Goal: Task Accomplishment & Management: Manage account settings

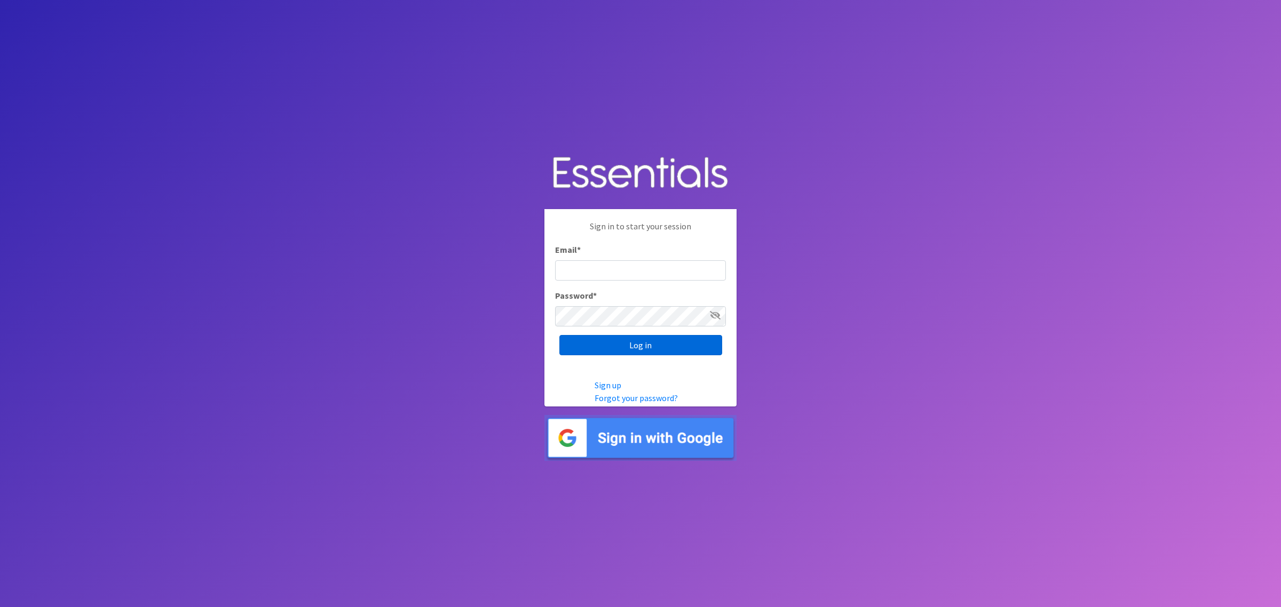
type input "shannon@HeartofOhiodiaperbank.org"
click at [633, 340] on input "Log in" at bounding box center [640, 345] width 163 height 20
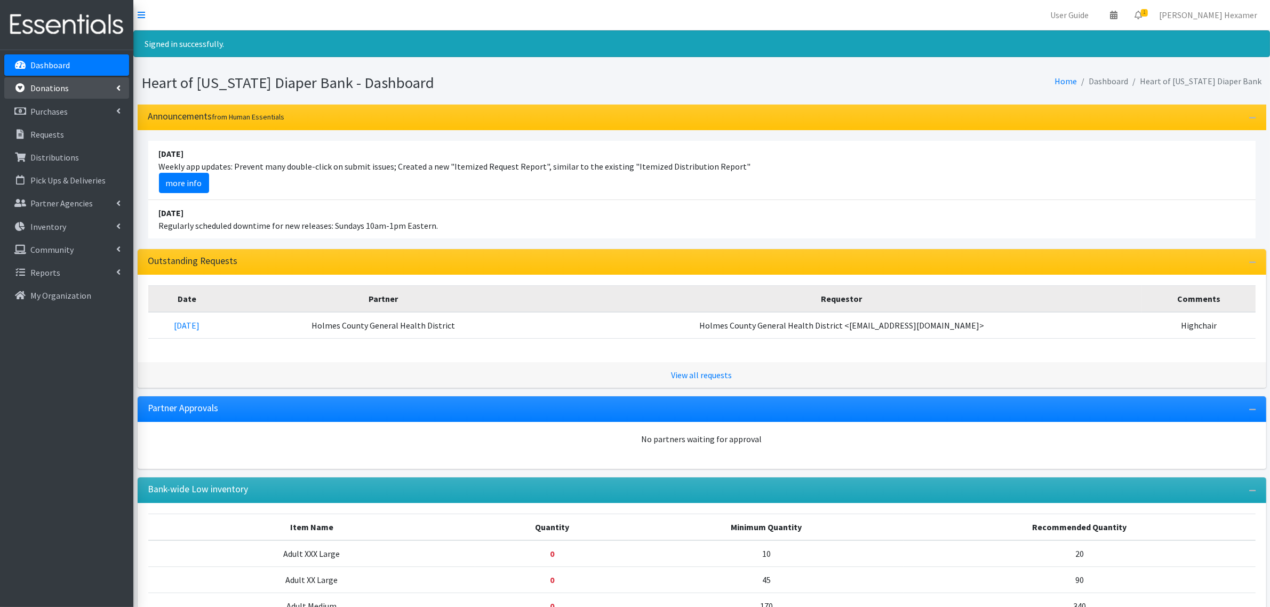
click at [51, 85] on p "Donations" at bounding box center [49, 88] width 38 height 11
click at [46, 103] on link "All Donations" at bounding box center [66, 111] width 125 height 21
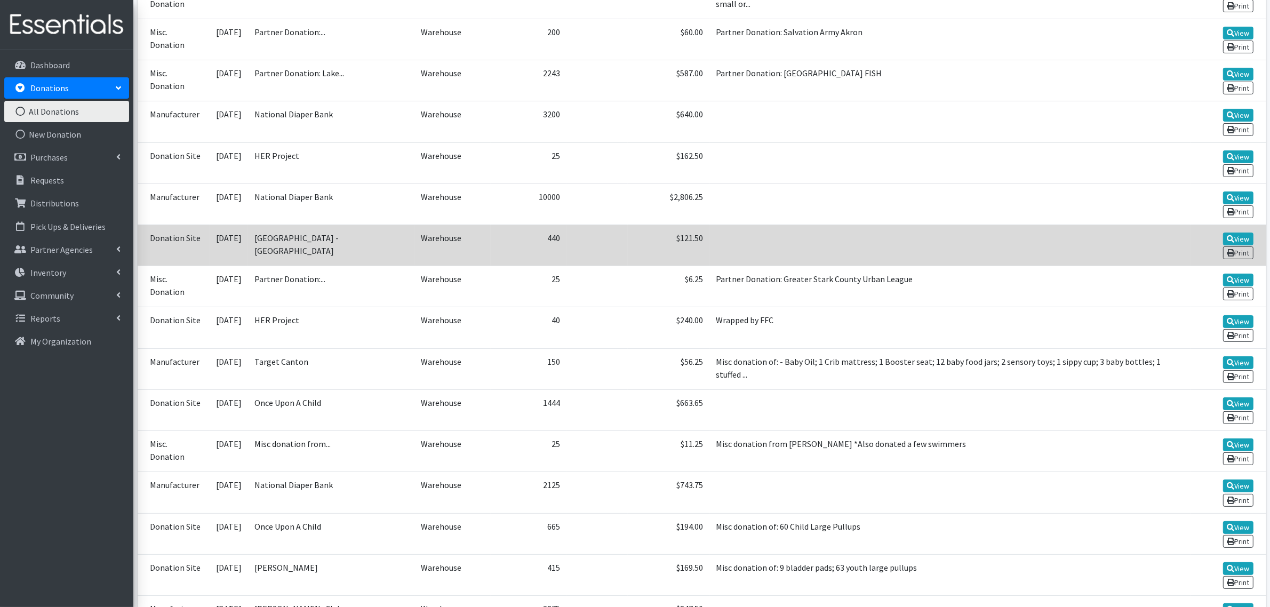
scroll to position [333, 0]
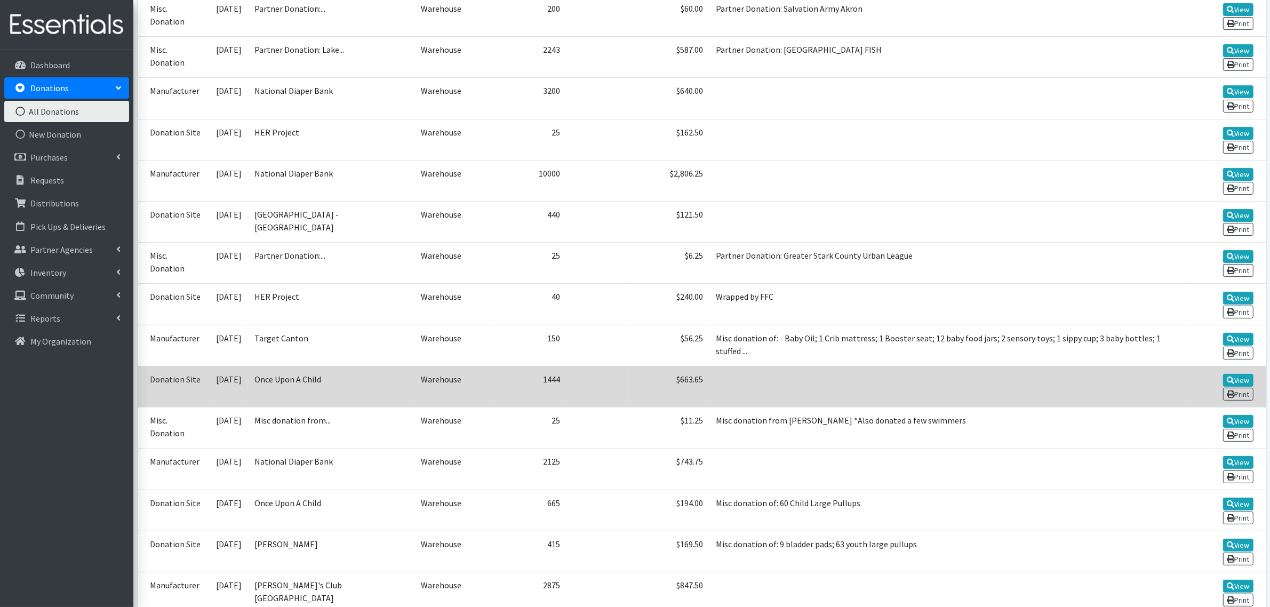
click at [649, 377] on td "$663.65" at bounding box center [669, 386] width 82 height 41
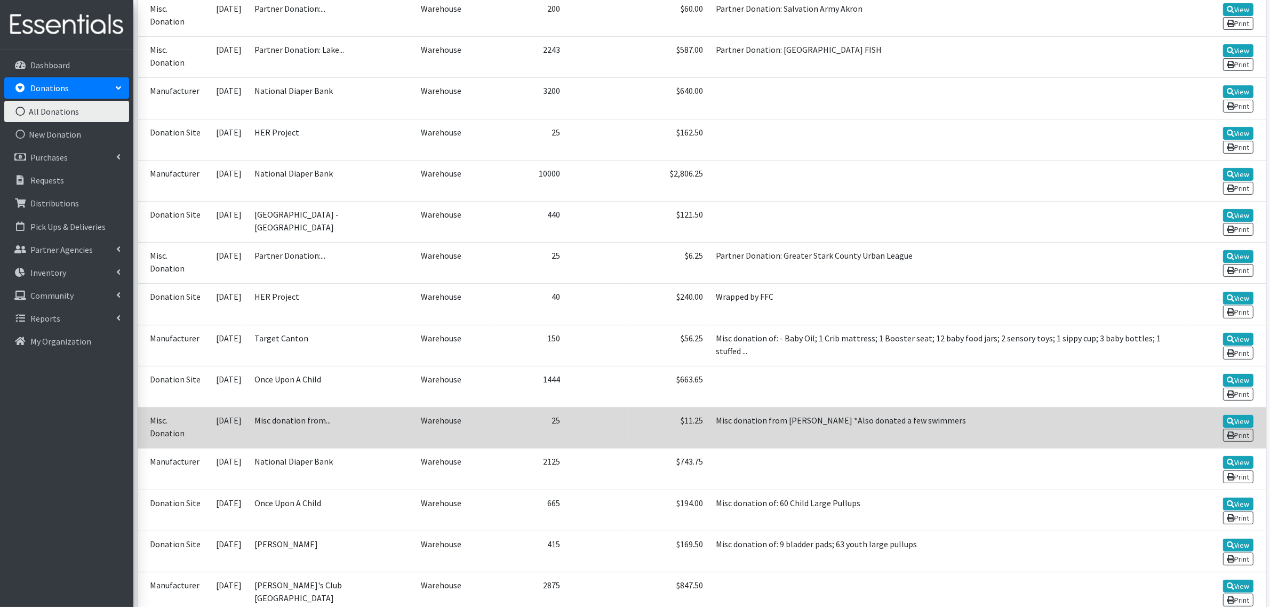
click at [641, 430] on td "$11.25" at bounding box center [669, 428] width 82 height 41
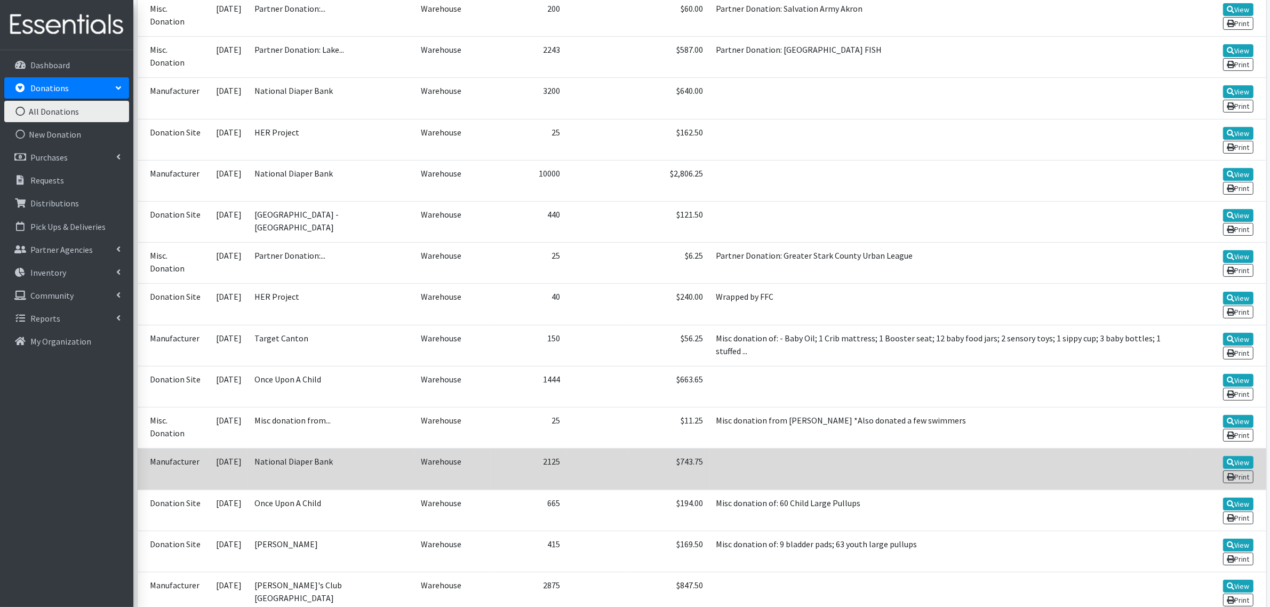
click at [628, 473] on td at bounding box center [597, 469] width 61 height 41
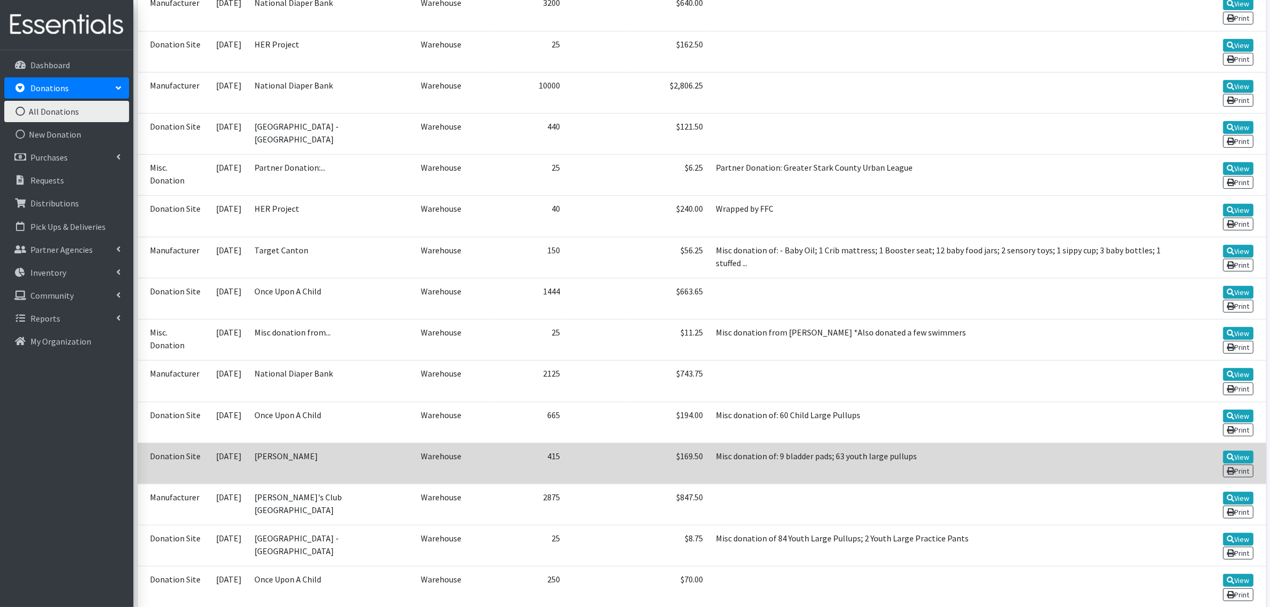
scroll to position [467, 0]
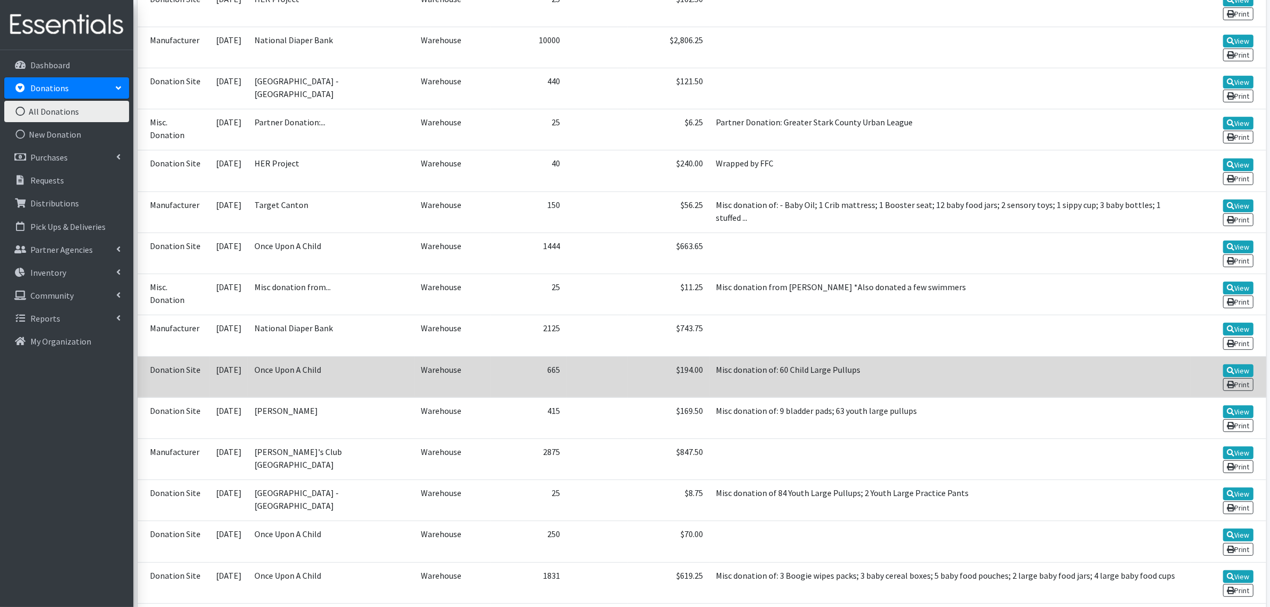
click at [649, 376] on td "$194.00" at bounding box center [669, 376] width 82 height 41
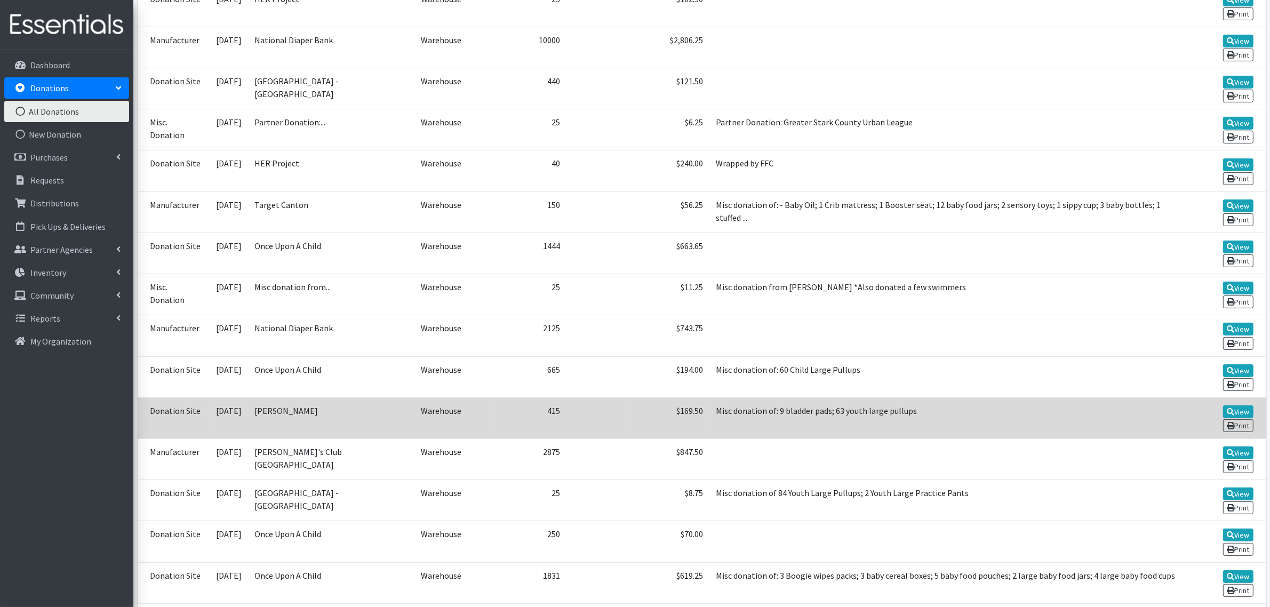
click at [628, 422] on td at bounding box center [597, 418] width 61 height 41
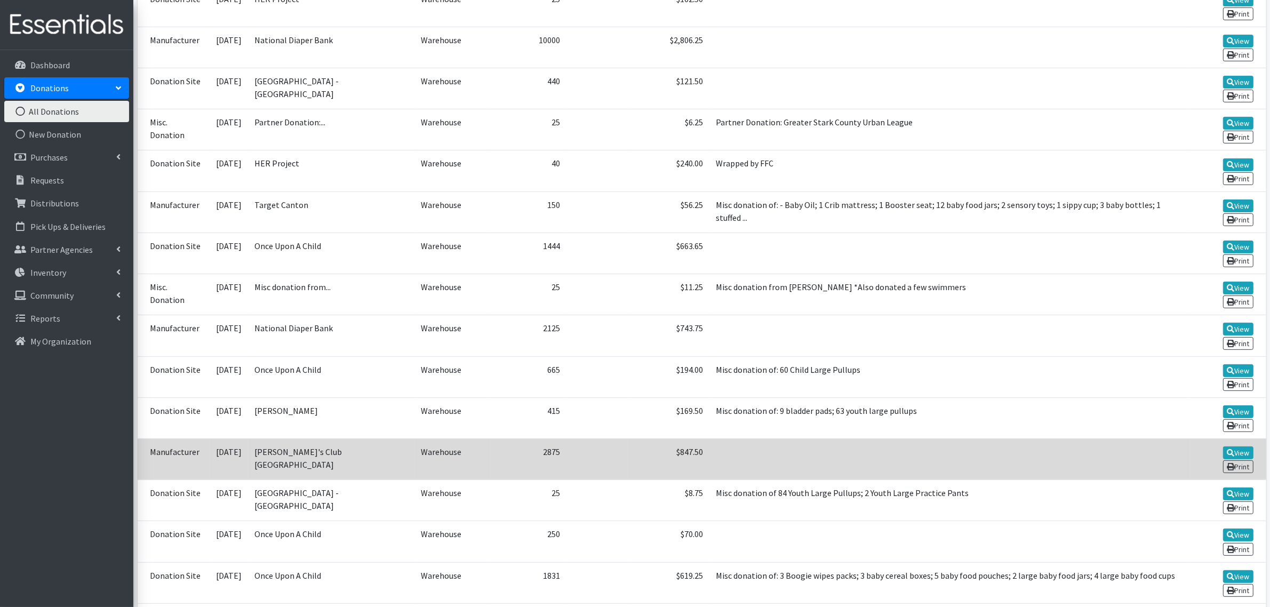
click at [628, 455] on td at bounding box center [597, 459] width 61 height 41
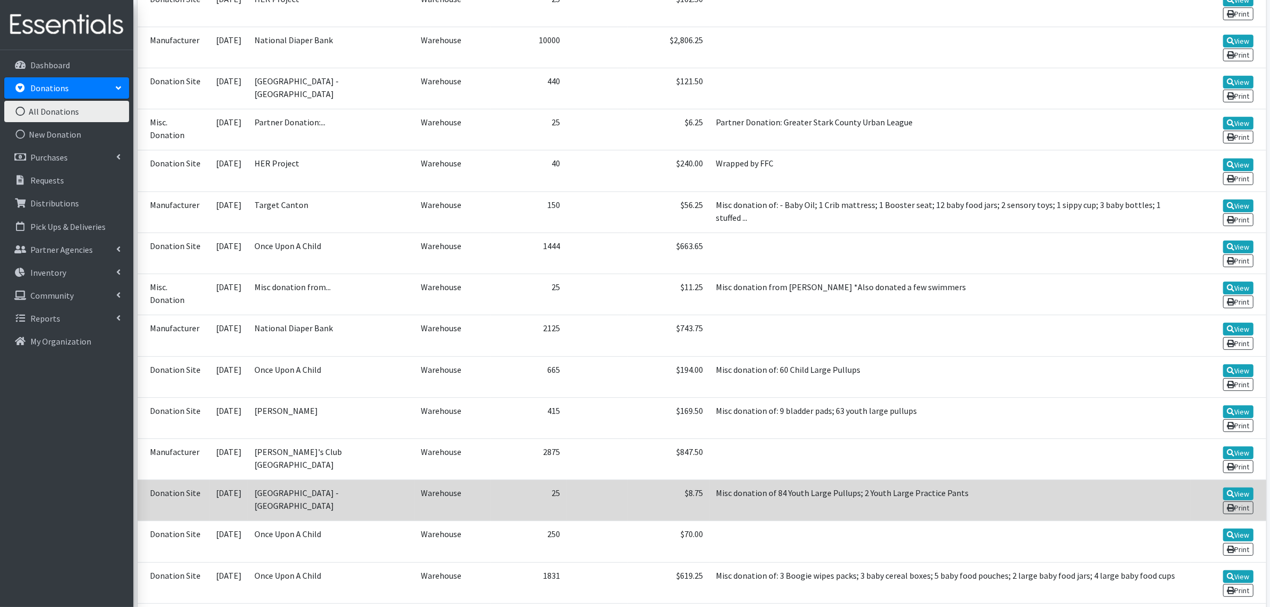
click at [626, 494] on td at bounding box center [597, 500] width 61 height 41
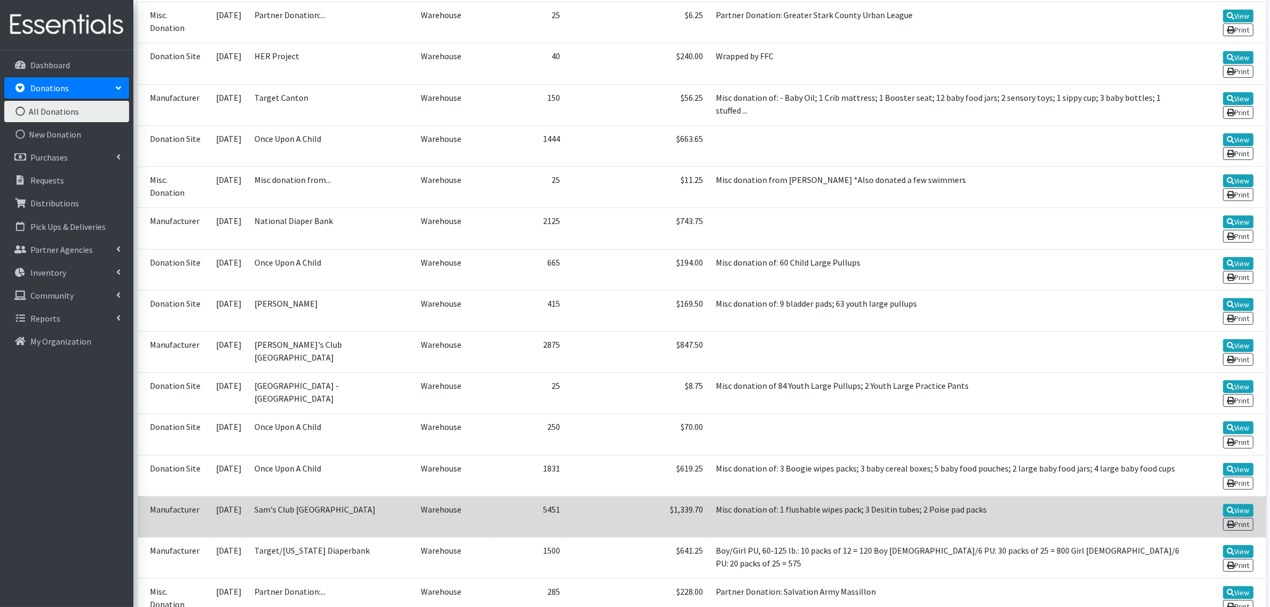
scroll to position [600, 0]
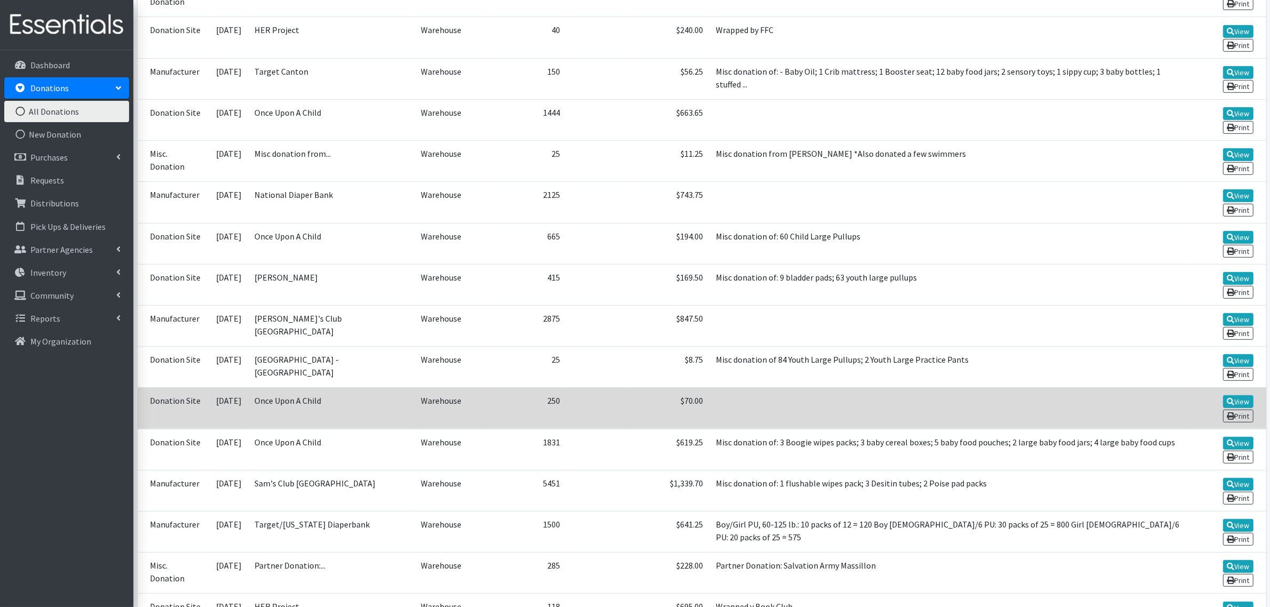
click at [617, 415] on td at bounding box center [597, 408] width 61 height 41
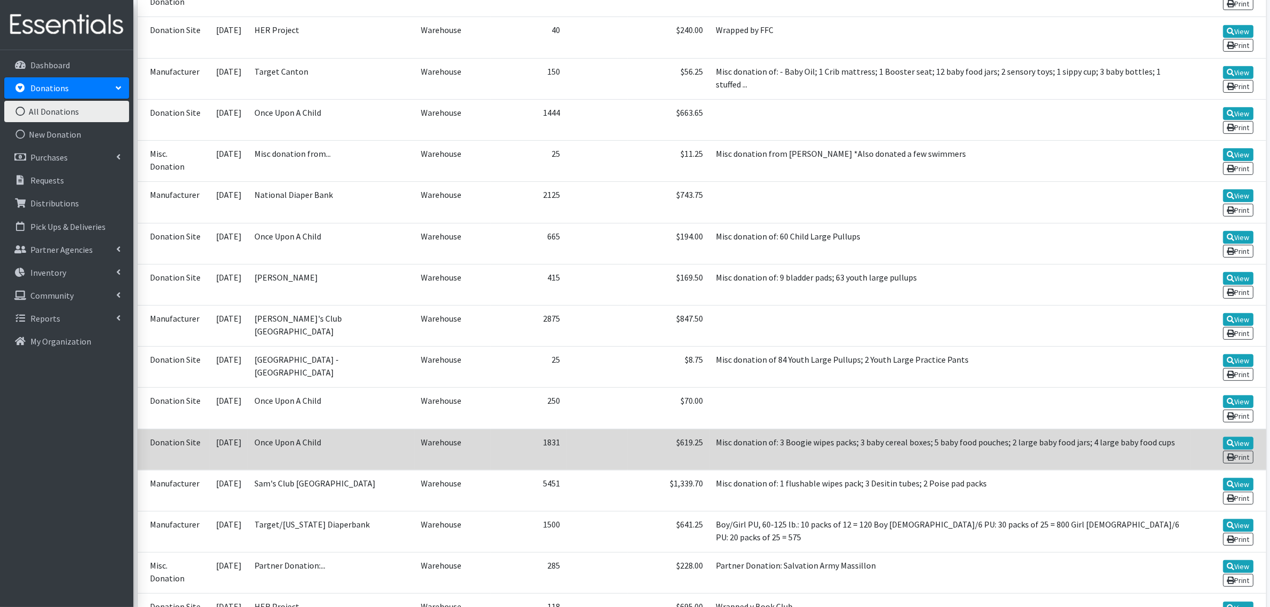
click at [614, 463] on td at bounding box center [597, 449] width 61 height 41
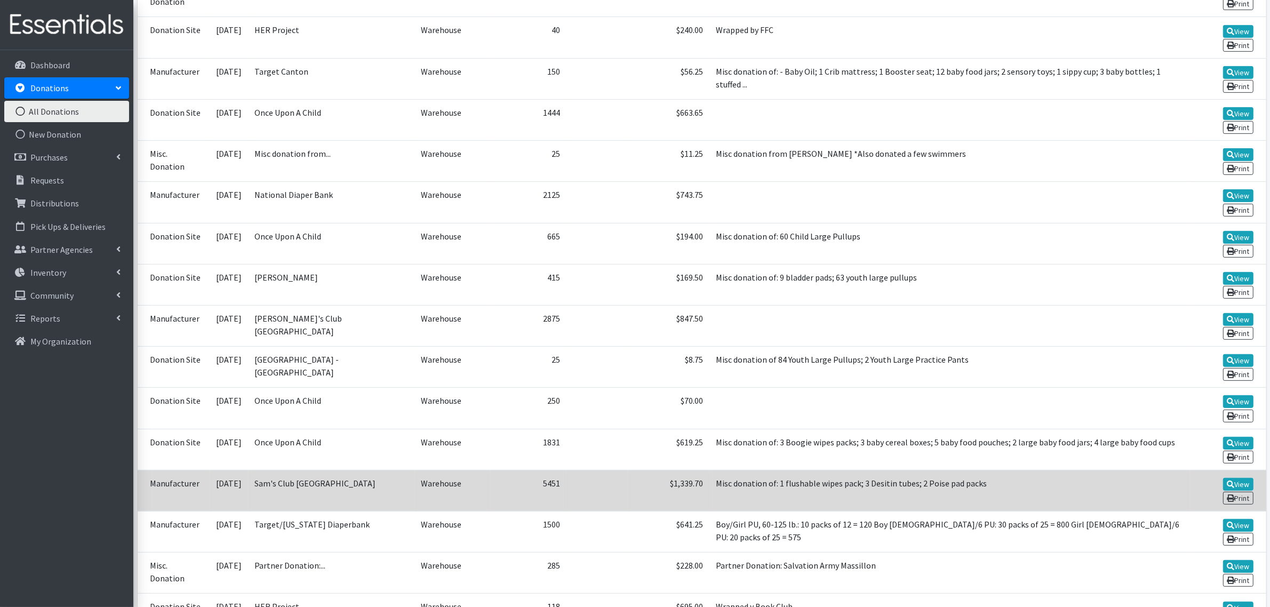
click at [610, 494] on td at bounding box center [597, 490] width 61 height 41
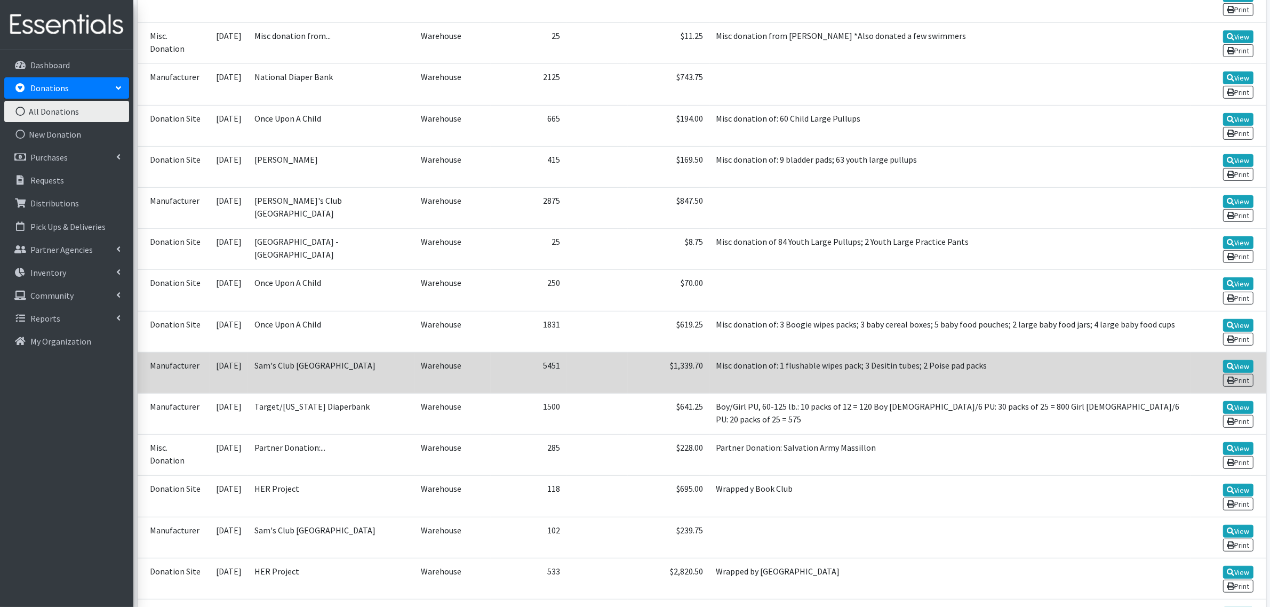
scroll to position [734, 0]
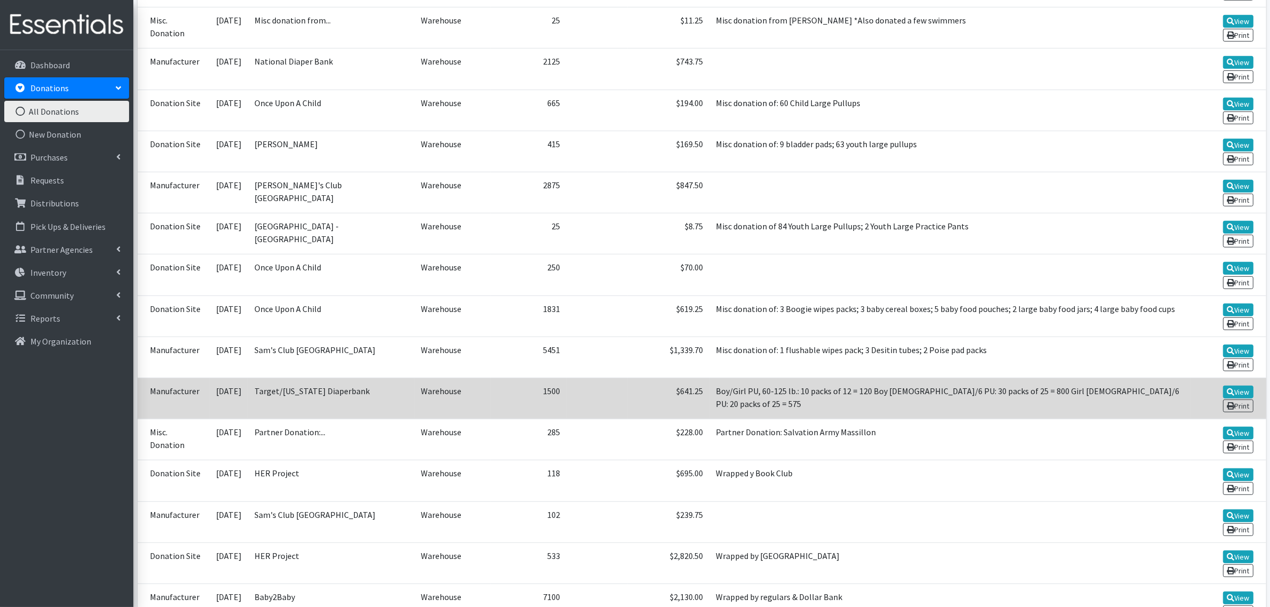
click at [622, 406] on td at bounding box center [597, 398] width 61 height 41
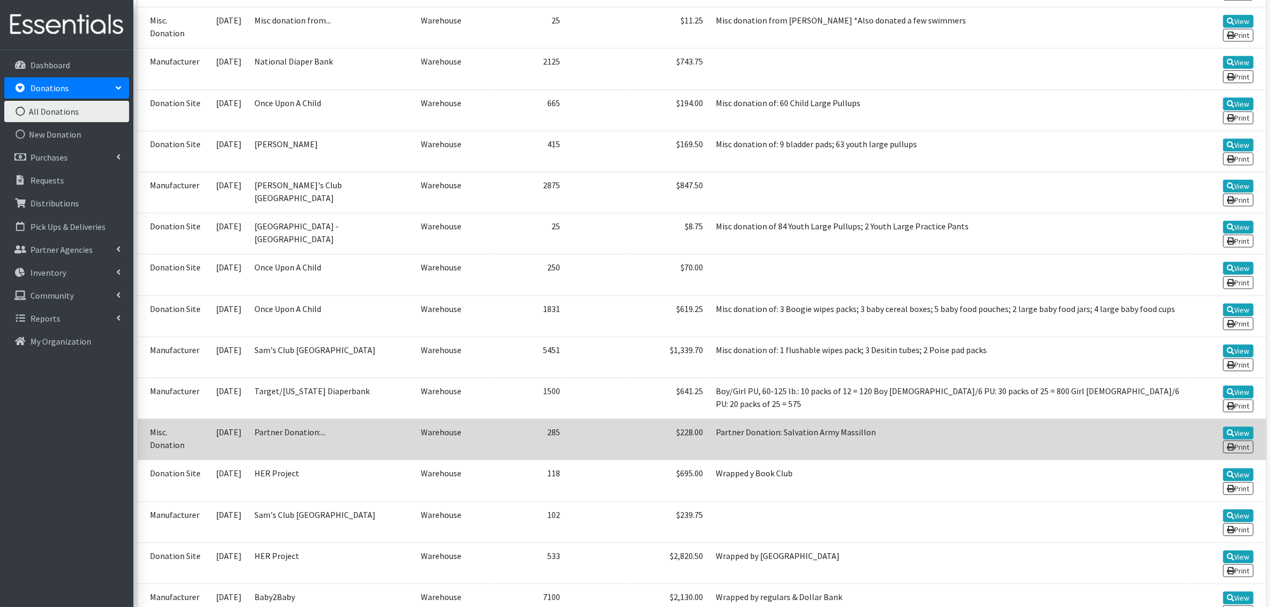
click at [607, 436] on td at bounding box center [597, 439] width 61 height 41
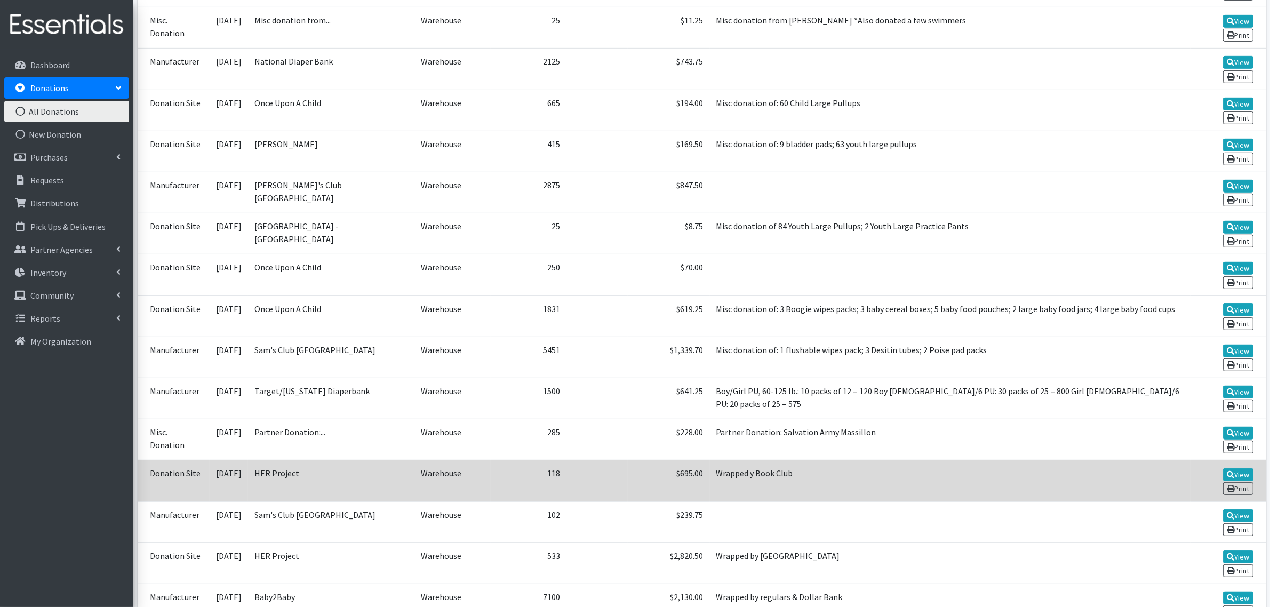
click at [622, 468] on td at bounding box center [597, 480] width 61 height 41
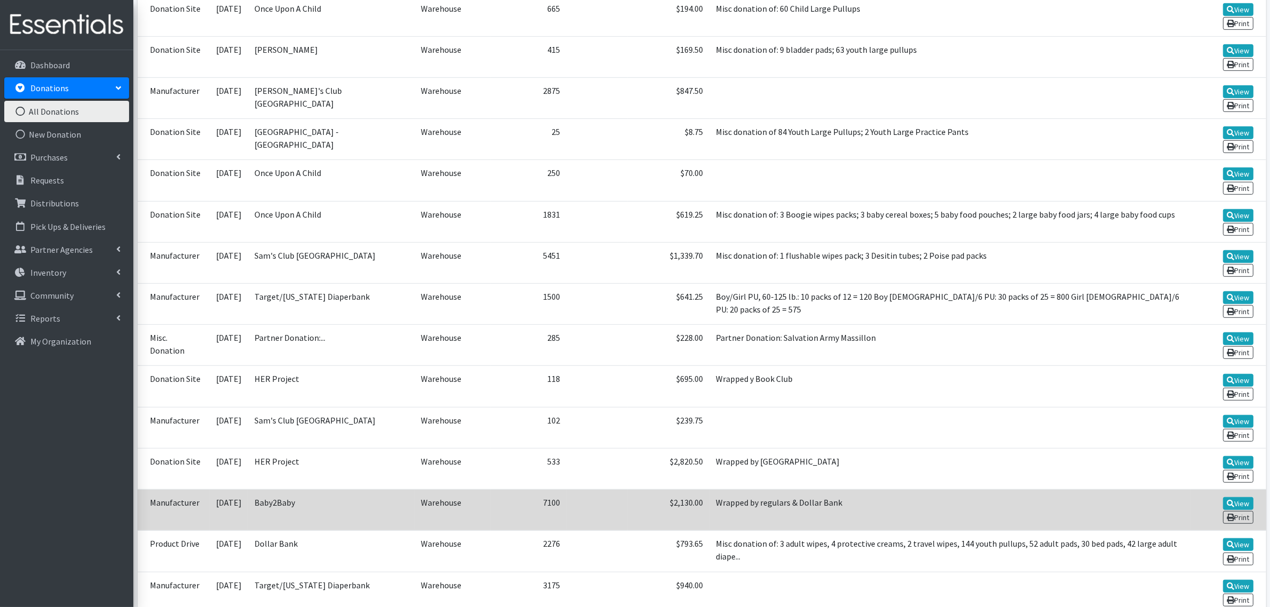
scroll to position [867, 0]
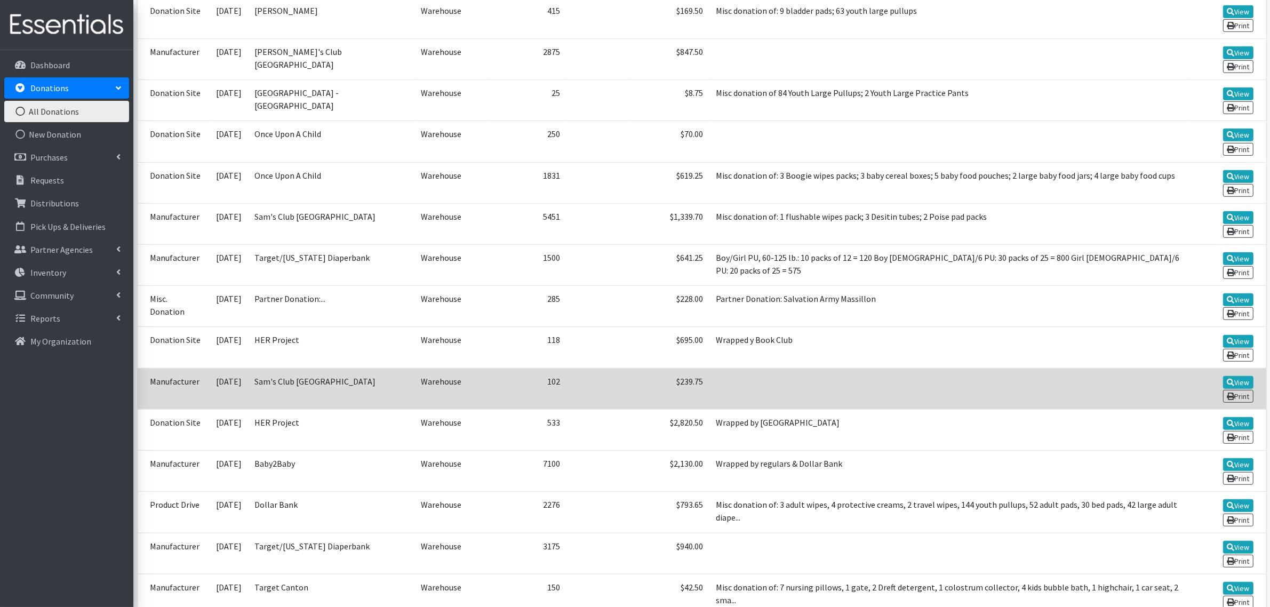
click at [622, 398] on td at bounding box center [597, 388] width 61 height 41
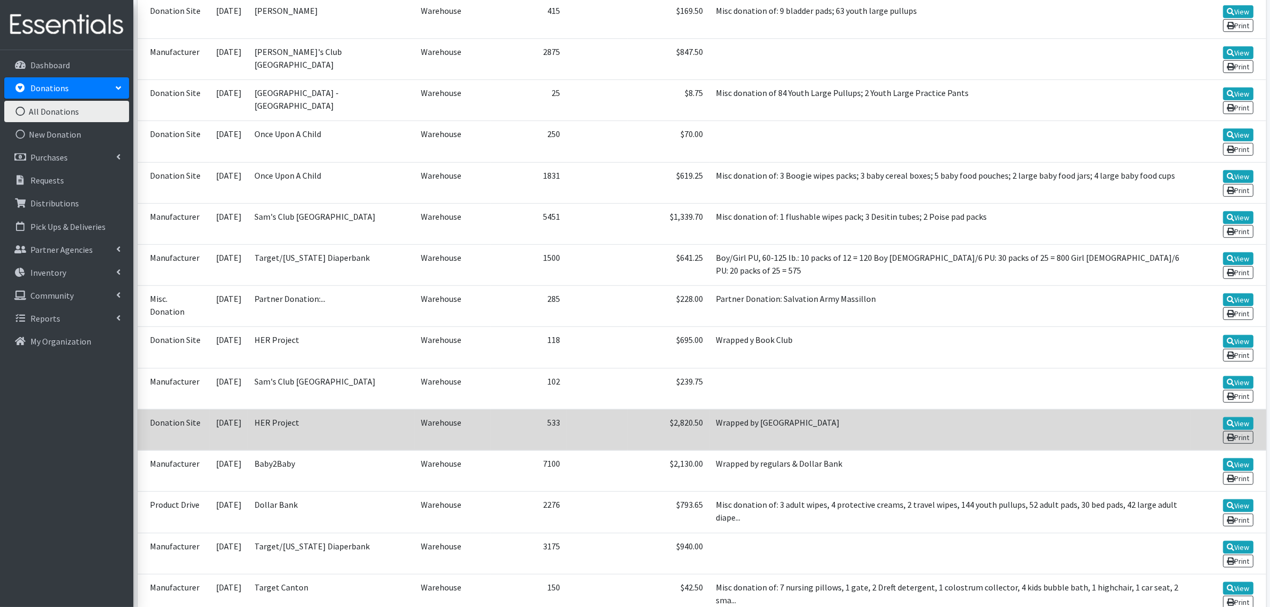
click at [620, 438] on td at bounding box center [597, 429] width 61 height 41
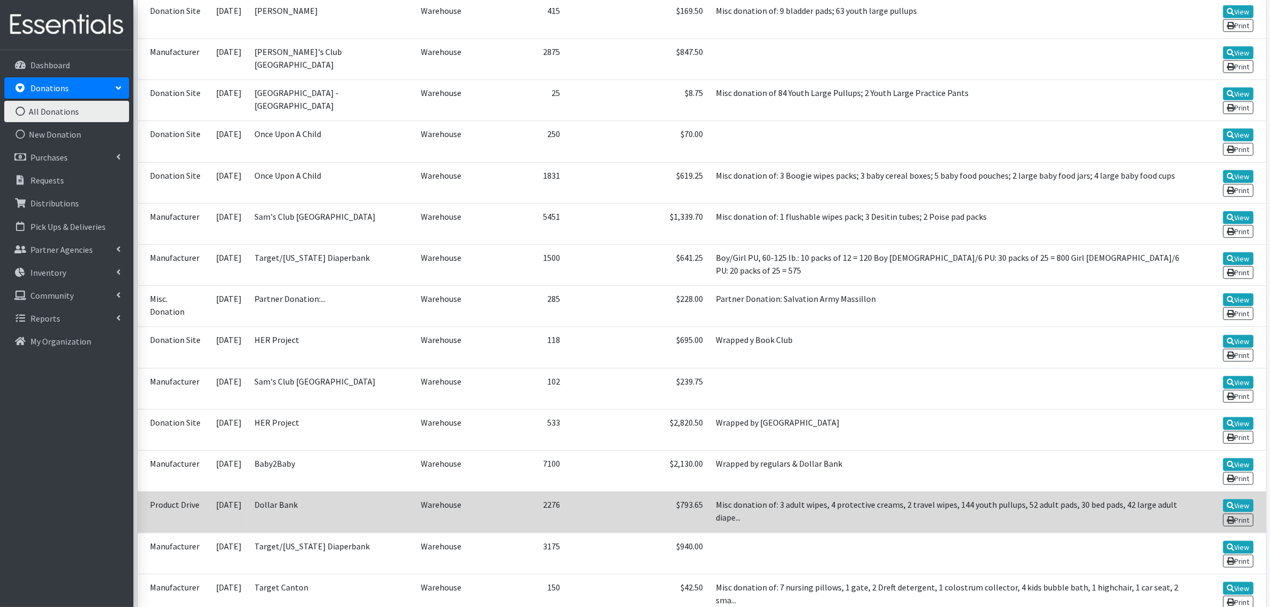
click at [610, 505] on td at bounding box center [597, 512] width 61 height 41
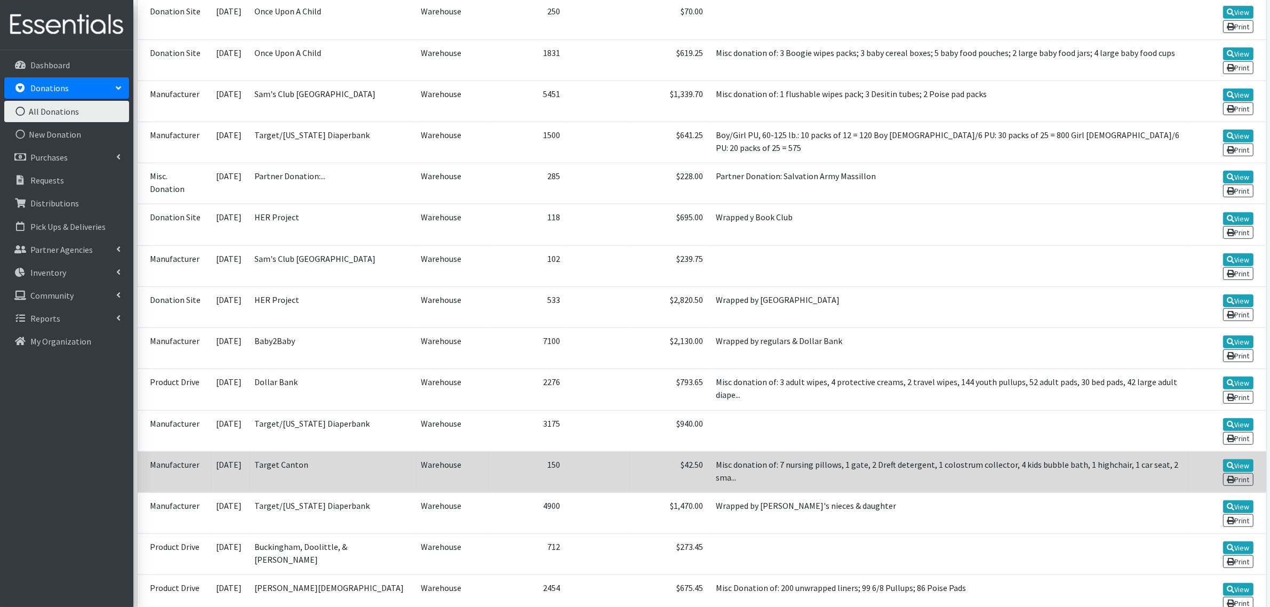
scroll to position [1000, 0]
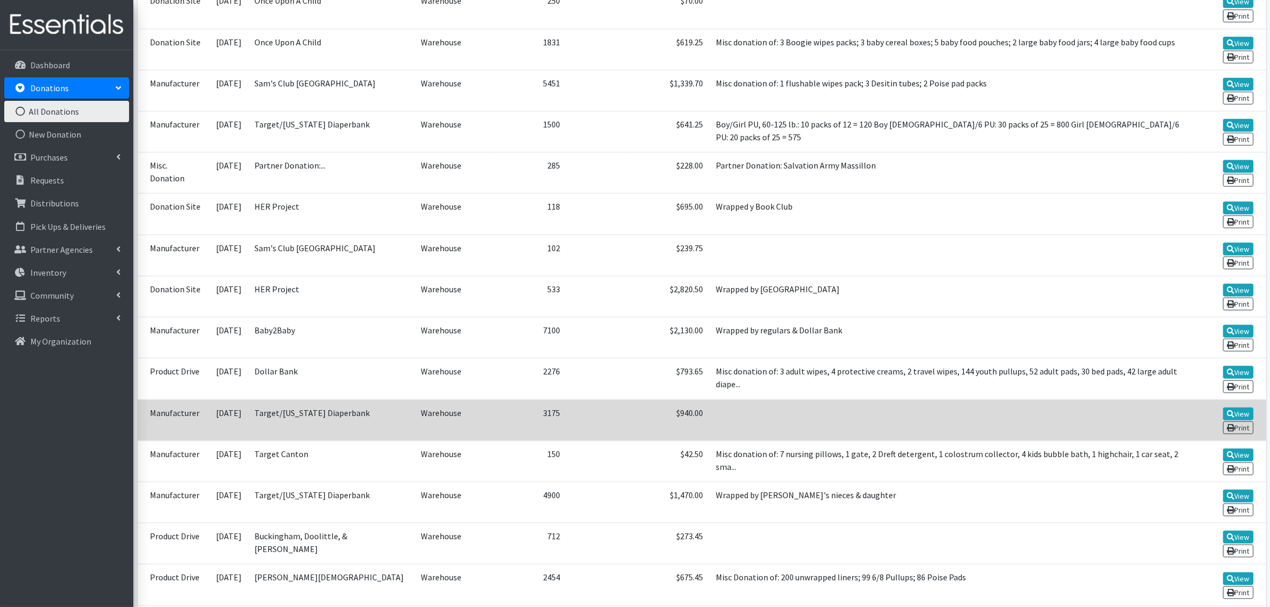
click at [619, 424] on td at bounding box center [597, 420] width 61 height 41
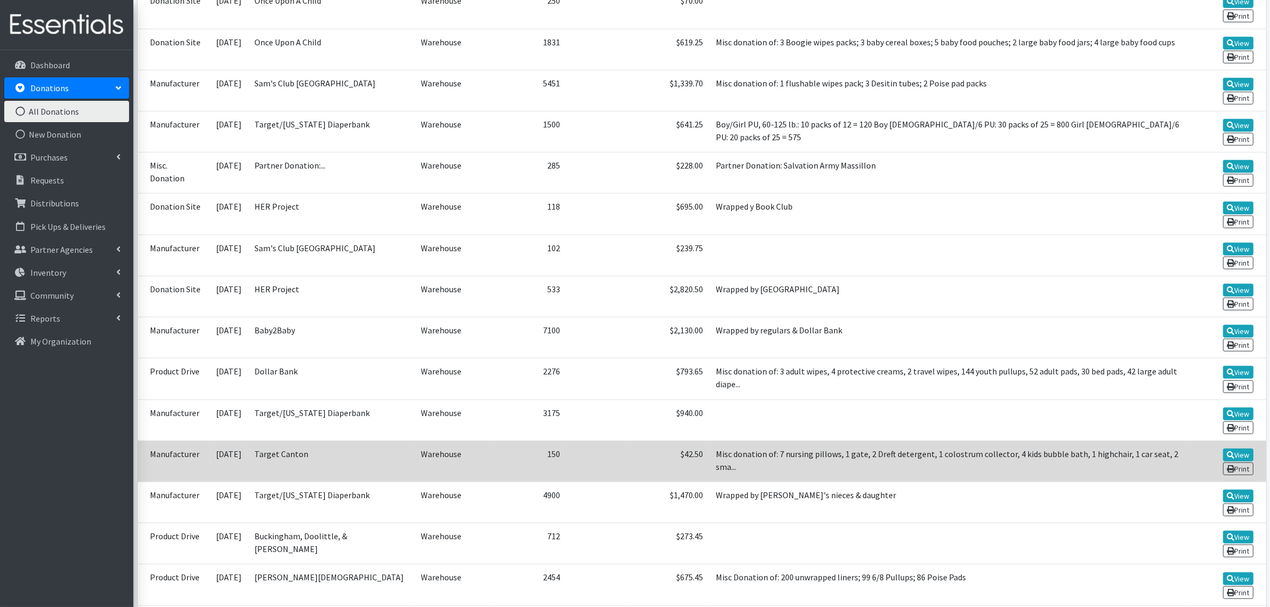
click at [614, 457] on td at bounding box center [597, 461] width 61 height 41
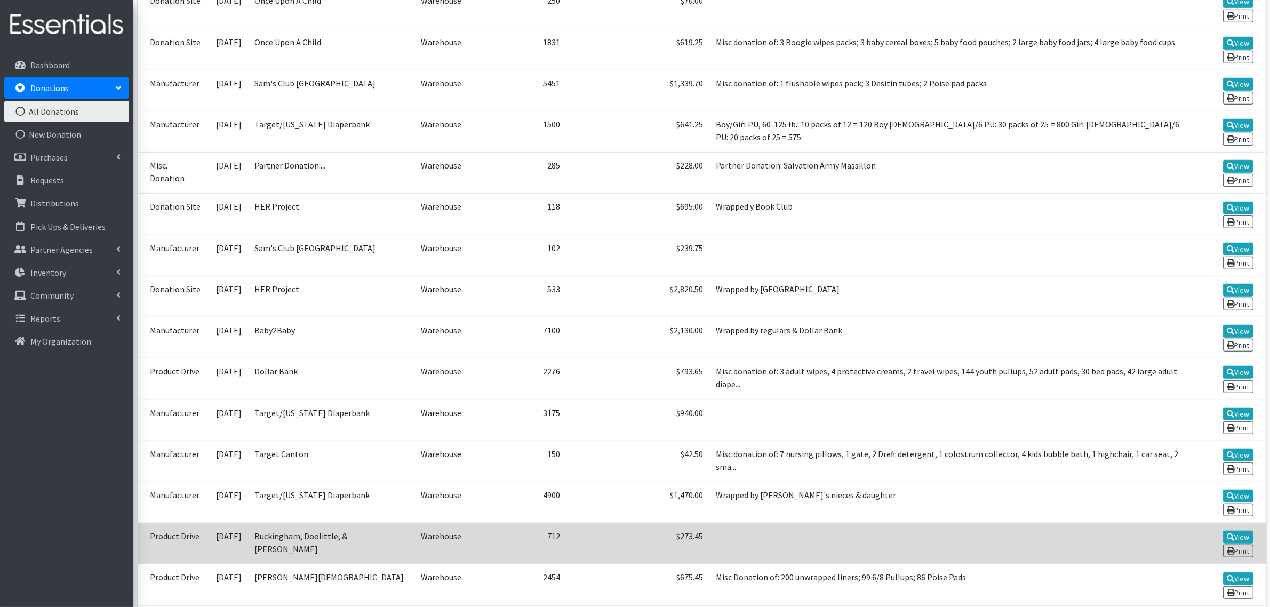
click at [606, 538] on td at bounding box center [597, 543] width 61 height 41
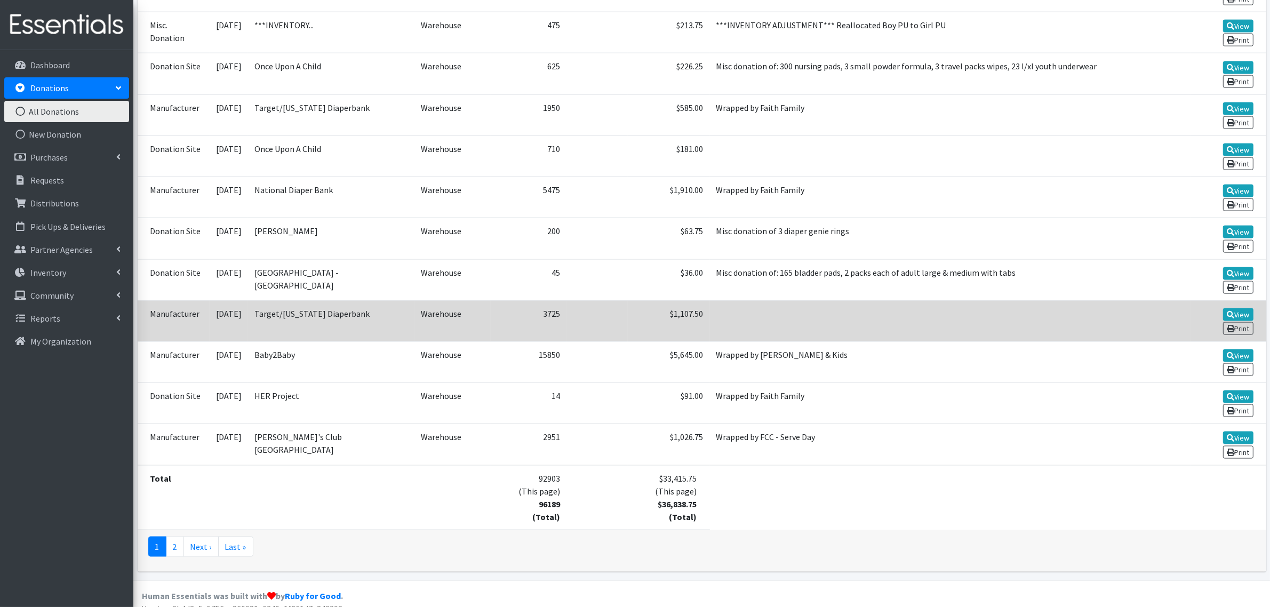
scroll to position [1887, 0]
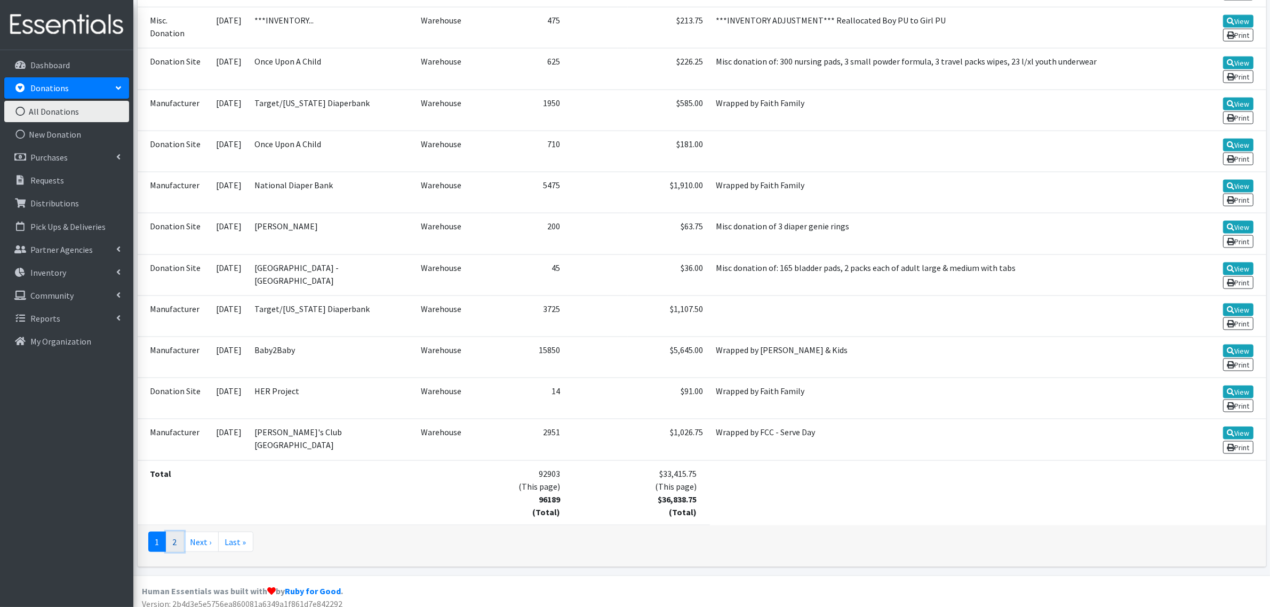
drag, startPoint x: 171, startPoint y: 531, endPoint x: 176, endPoint y: 528, distance: 5.5
click at [172, 532] on link "2" at bounding box center [175, 542] width 18 height 20
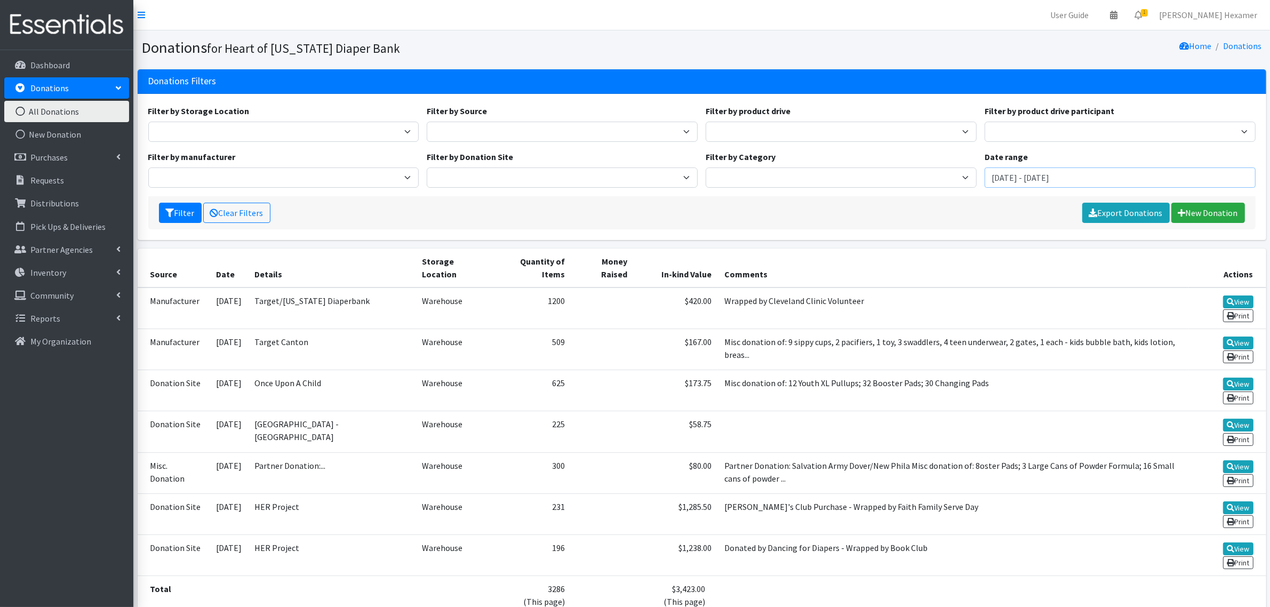
drag, startPoint x: 1011, startPoint y: 179, endPoint x: 943, endPoint y: 179, distance: 68.3
click at [943, 179] on div "Filter by Storage Location Warehouse Filter by Source Donation Site Manufacture…" at bounding box center [702, 151] width 1116 height 92
type input "[DATE] - [DATE]"
click at [191, 217] on button "Filter" at bounding box center [180, 213] width 43 height 20
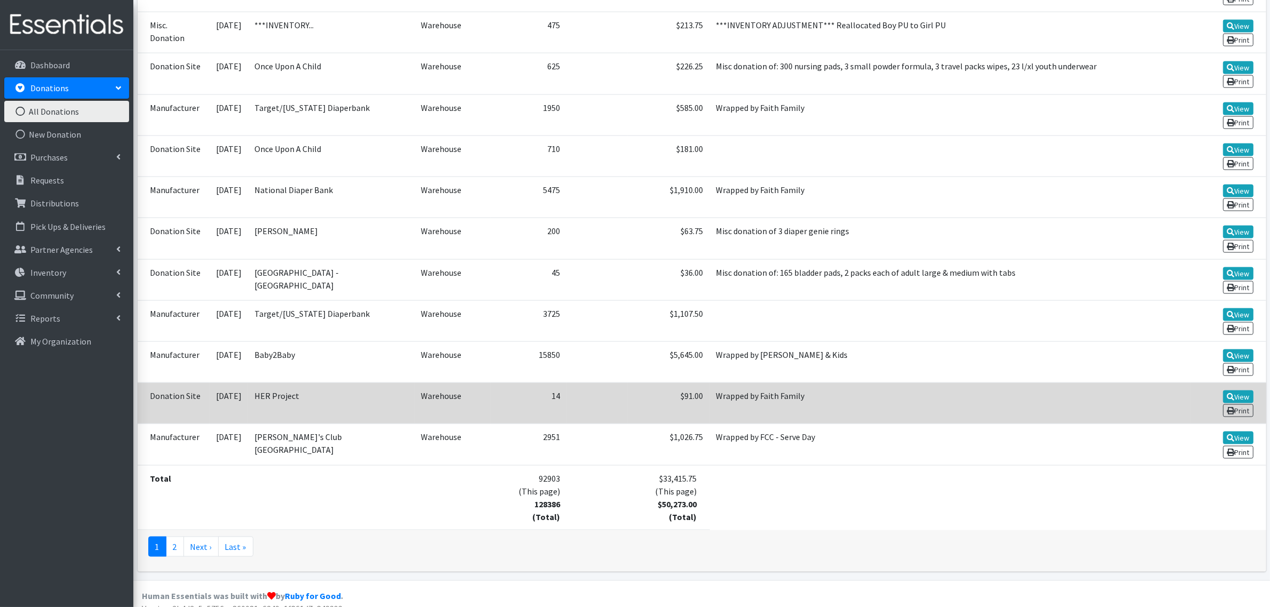
scroll to position [1887, 0]
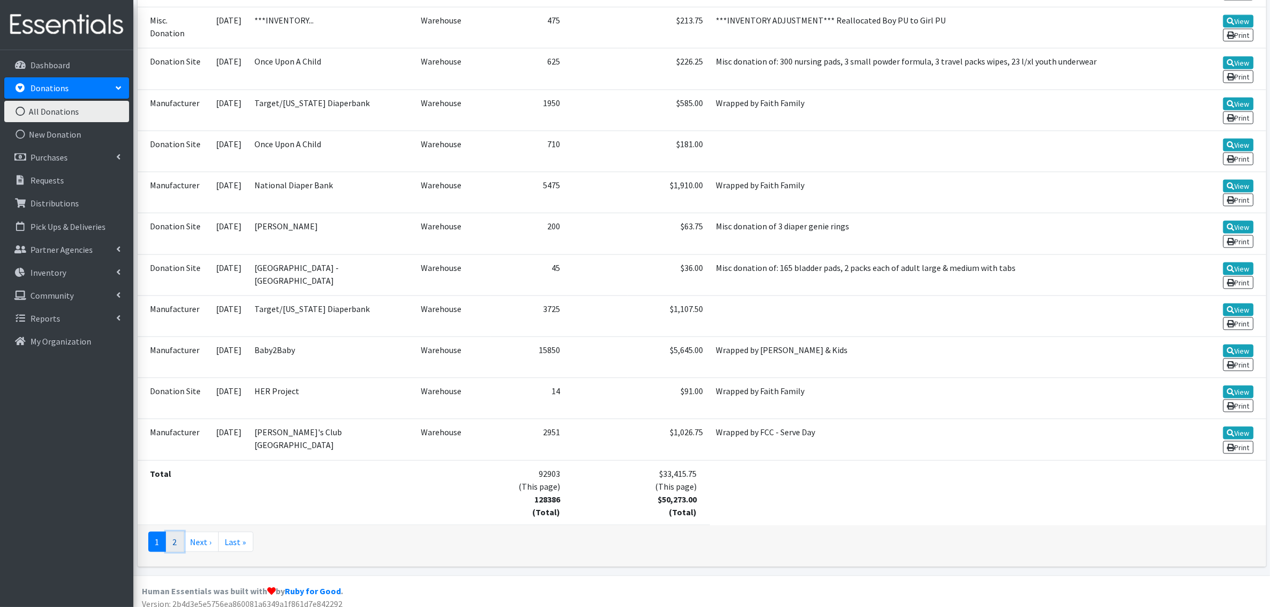
click at [169, 535] on link "2" at bounding box center [175, 542] width 18 height 20
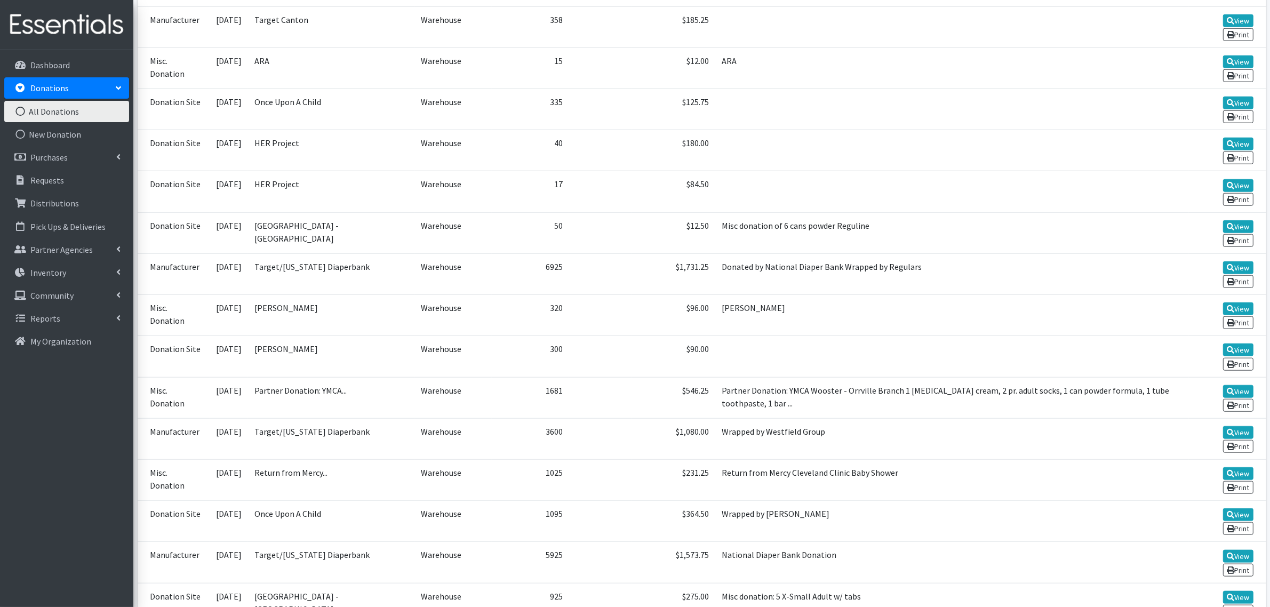
scroll to position [1641, 0]
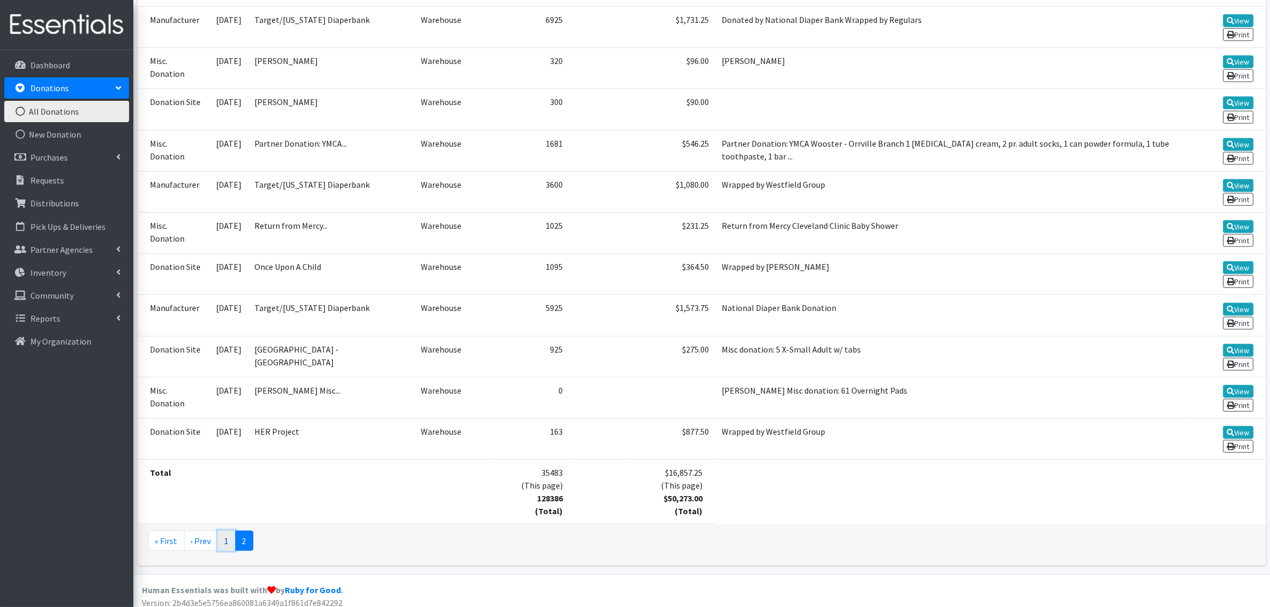
click at [221, 531] on link "1" at bounding box center [227, 541] width 18 height 20
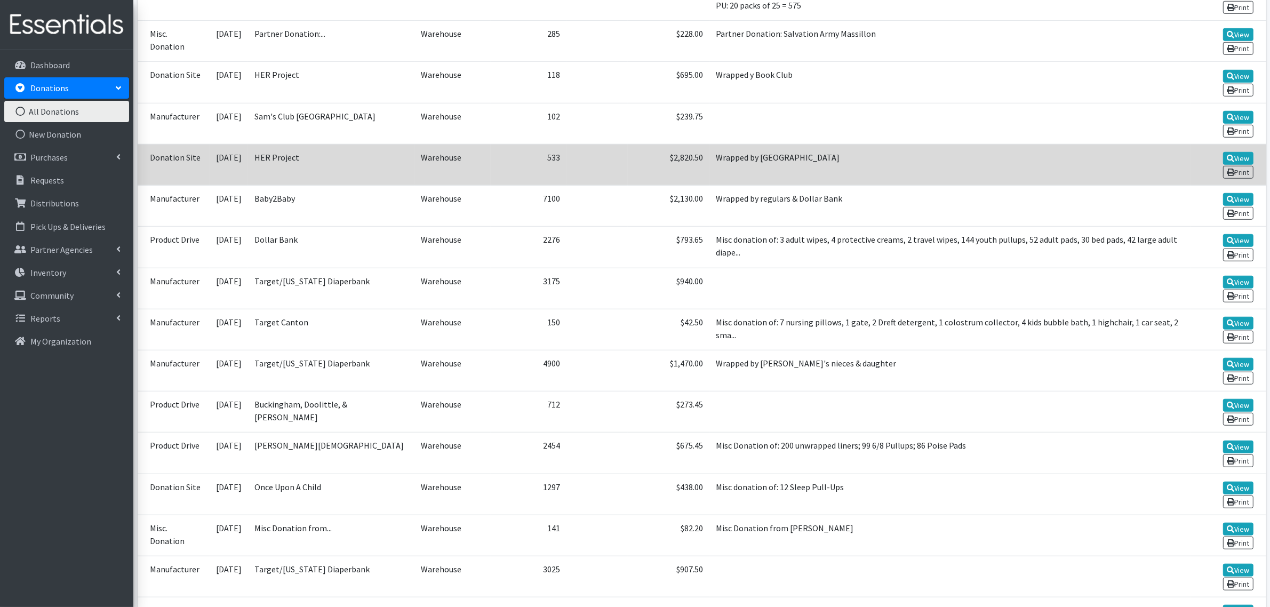
scroll to position [1134, 0]
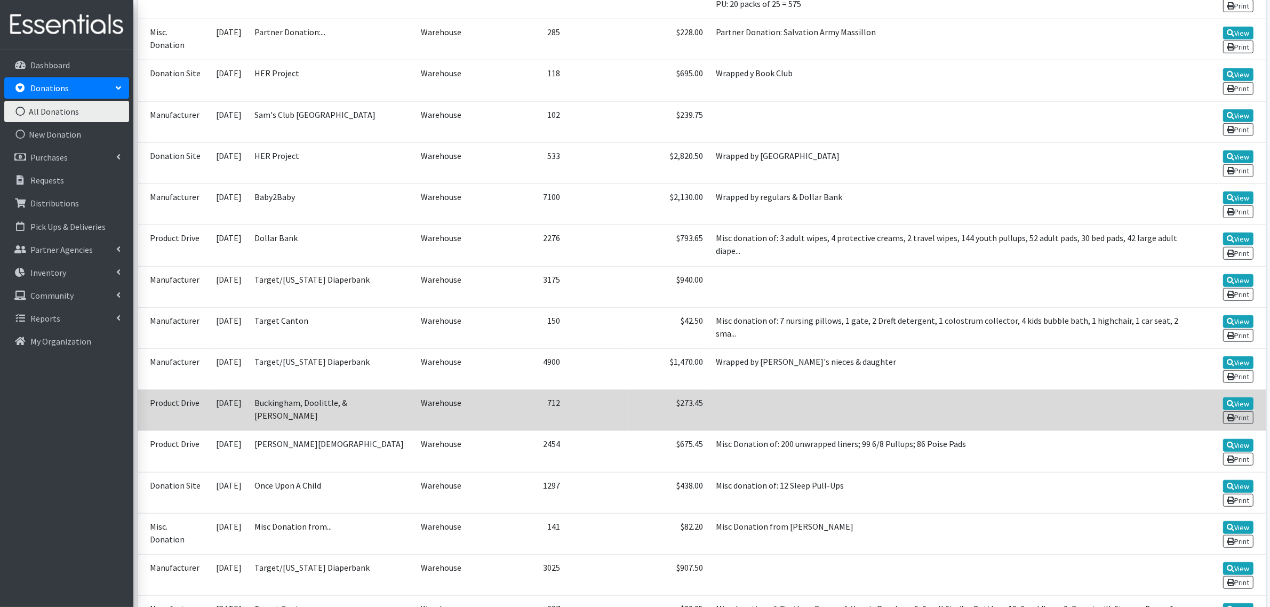
click at [327, 411] on td "Buckingham, Doolittle, & [PERSON_NAME]" at bounding box center [331, 410] width 166 height 41
click at [327, 411] on td "Buckingham, Doolittle, & Burroughs" at bounding box center [331, 410] width 166 height 41
click at [1236, 398] on link "View" at bounding box center [1238, 404] width 30 height 13
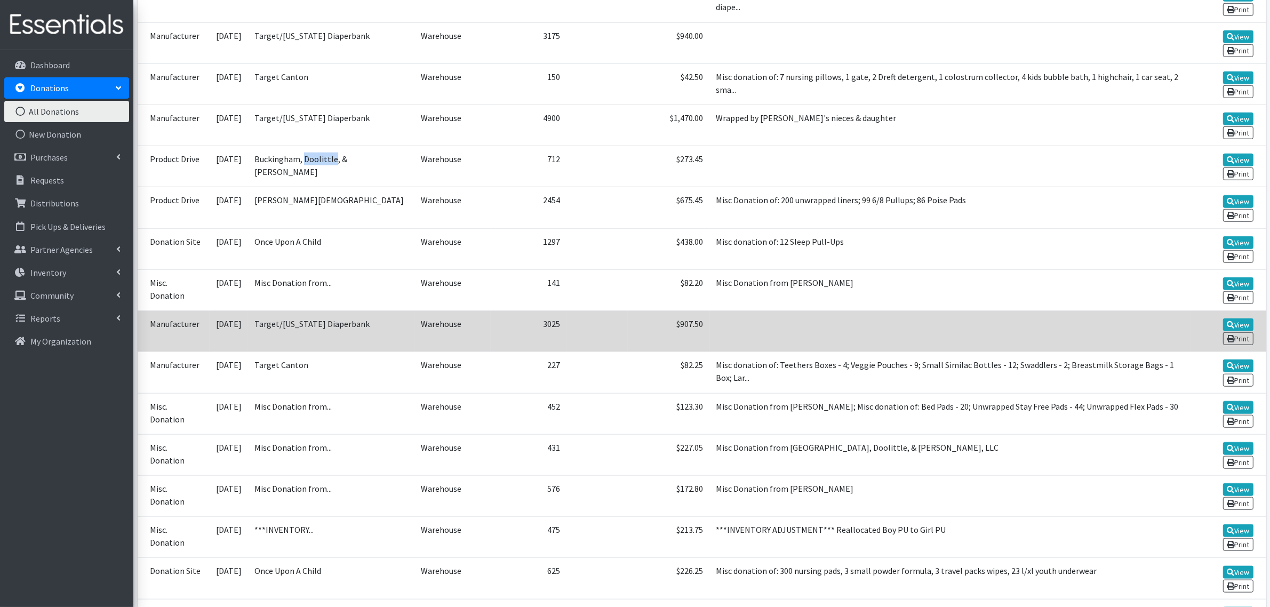
scroll to position [1401, 0]
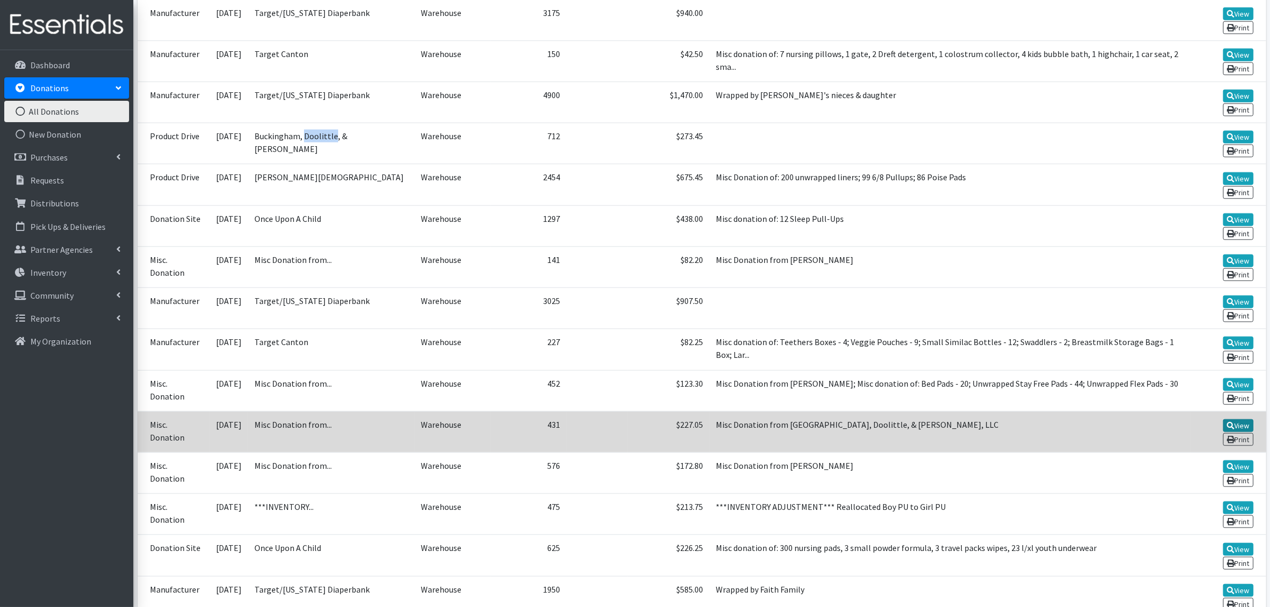
click at [1239, 419] on link "View" at bounding box center [1238, 425] width 30 height 13
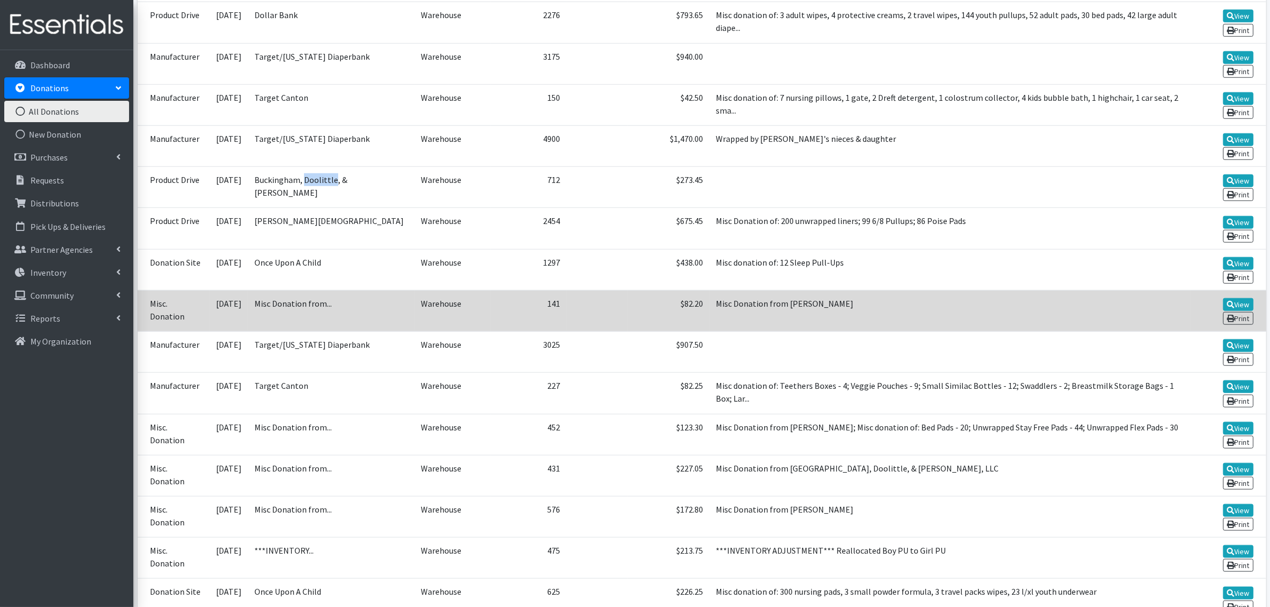
scroll to position [1334, 0]
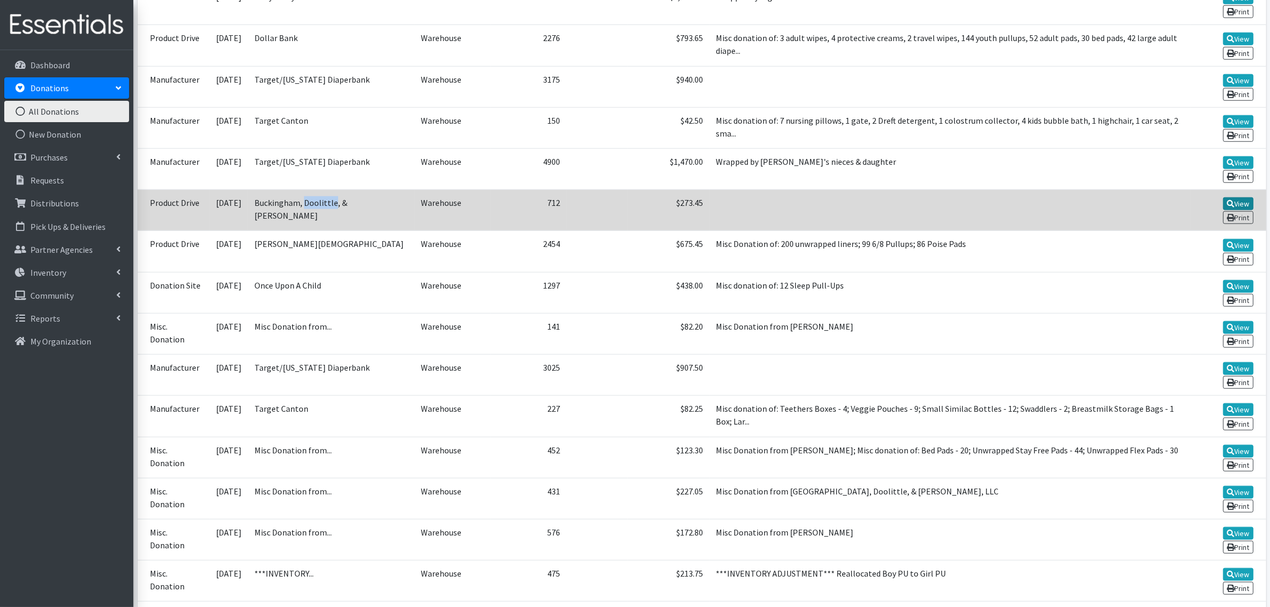
click at [1241, 197] on link "View" at bounding box center [1238, 203] width 30 height 13
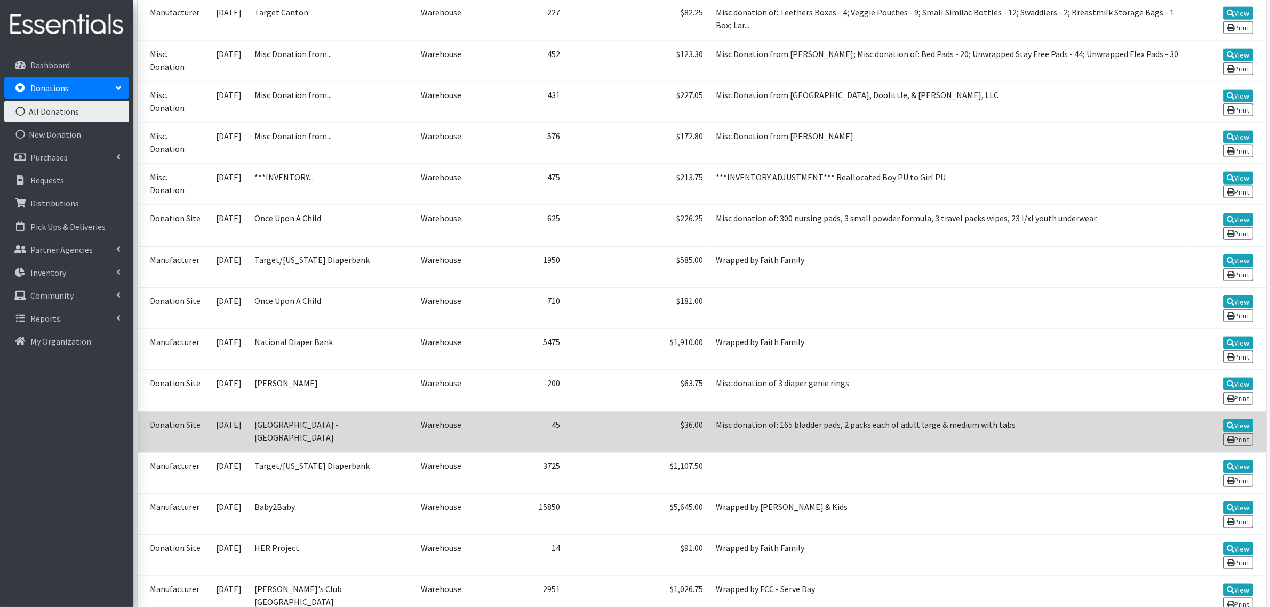
scroll to position [1667, 0]
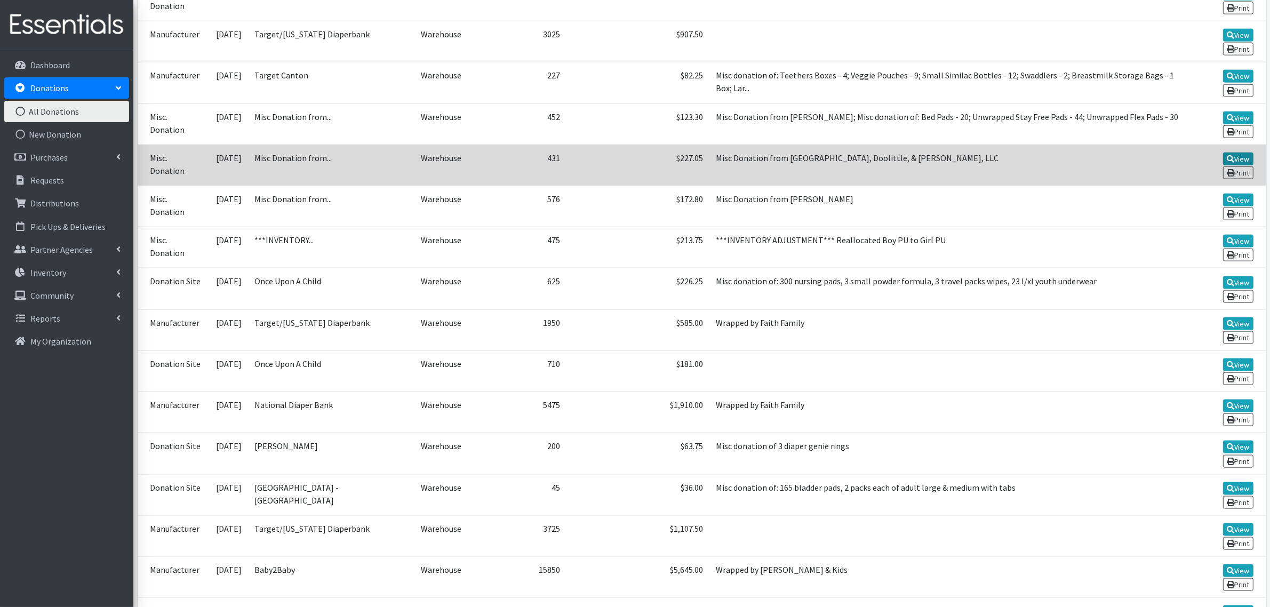
click at [1244, 153] on link "View" at bounding box center [1238, 159] width 30 height 13
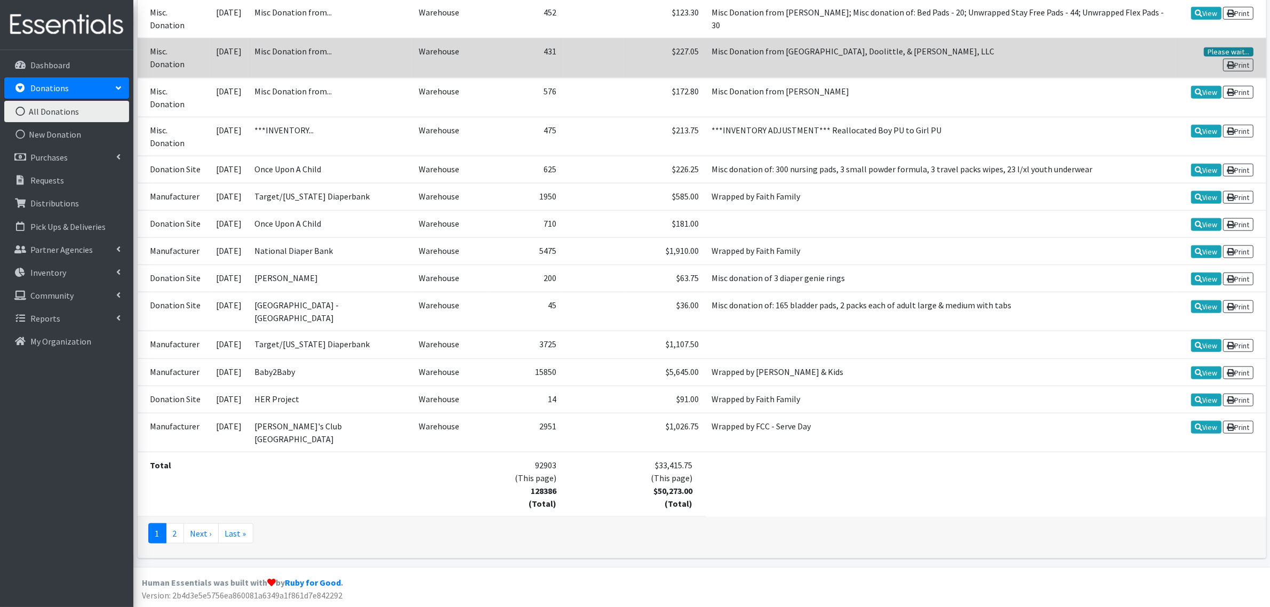
scroll to position [1602, 0]
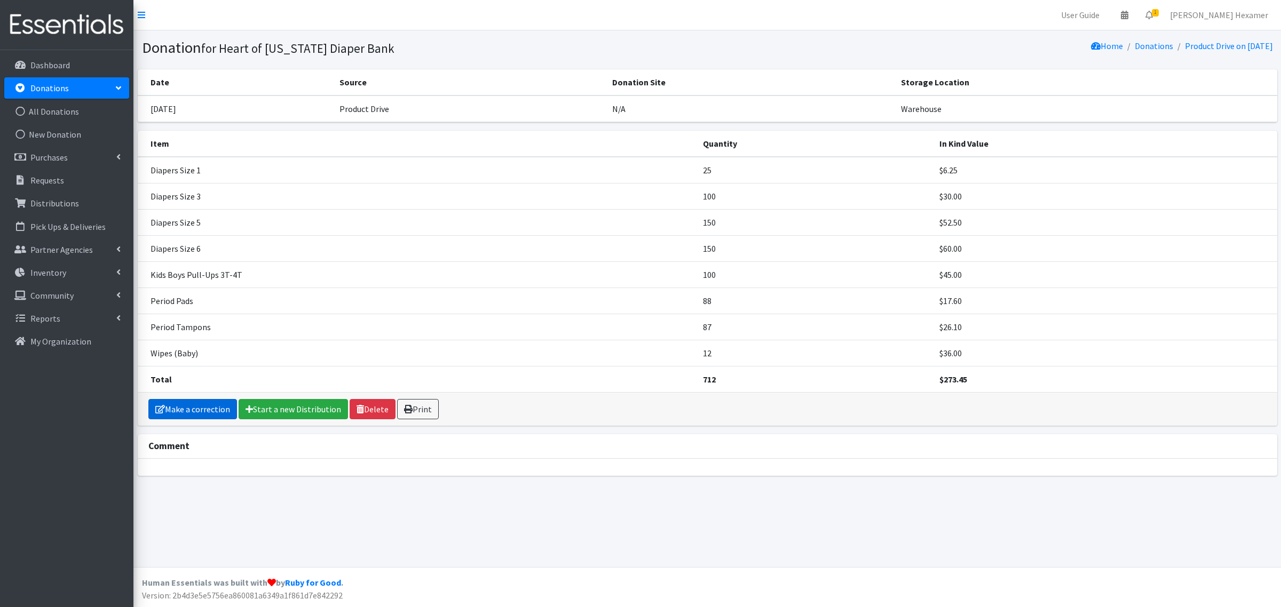
click at [212, 408] on link "Make a correction" at bounding box center [192, 409] width 89 height 20
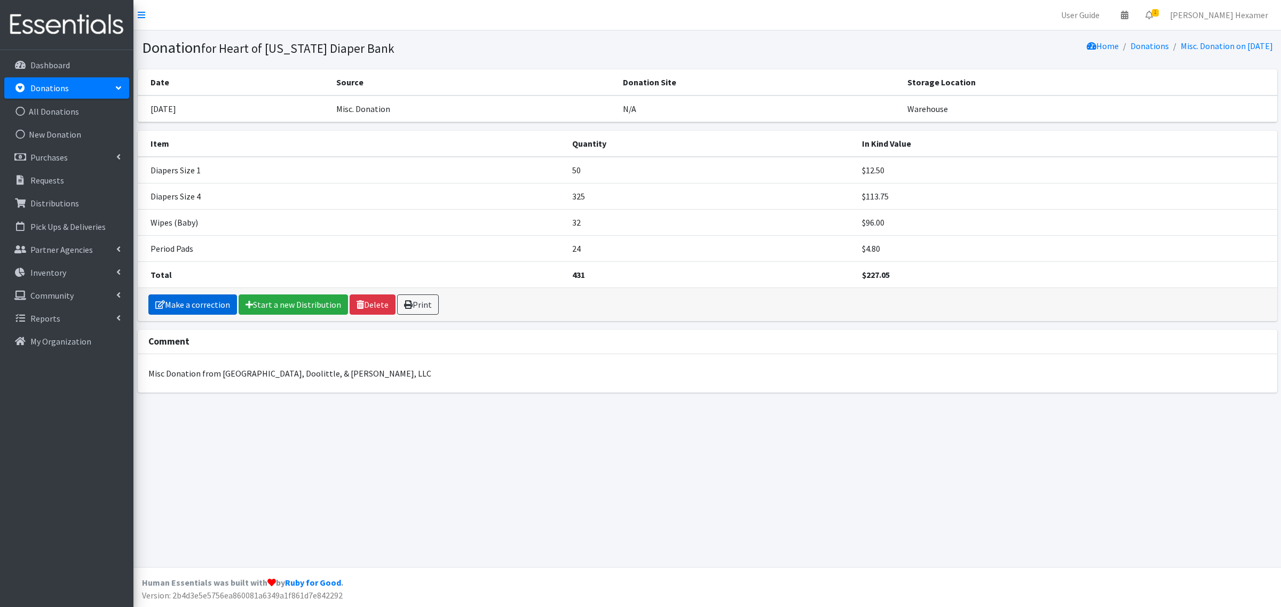
click at [207, 299] on link "Make a correction" at bounding box center [192, 305] width 89 height 20
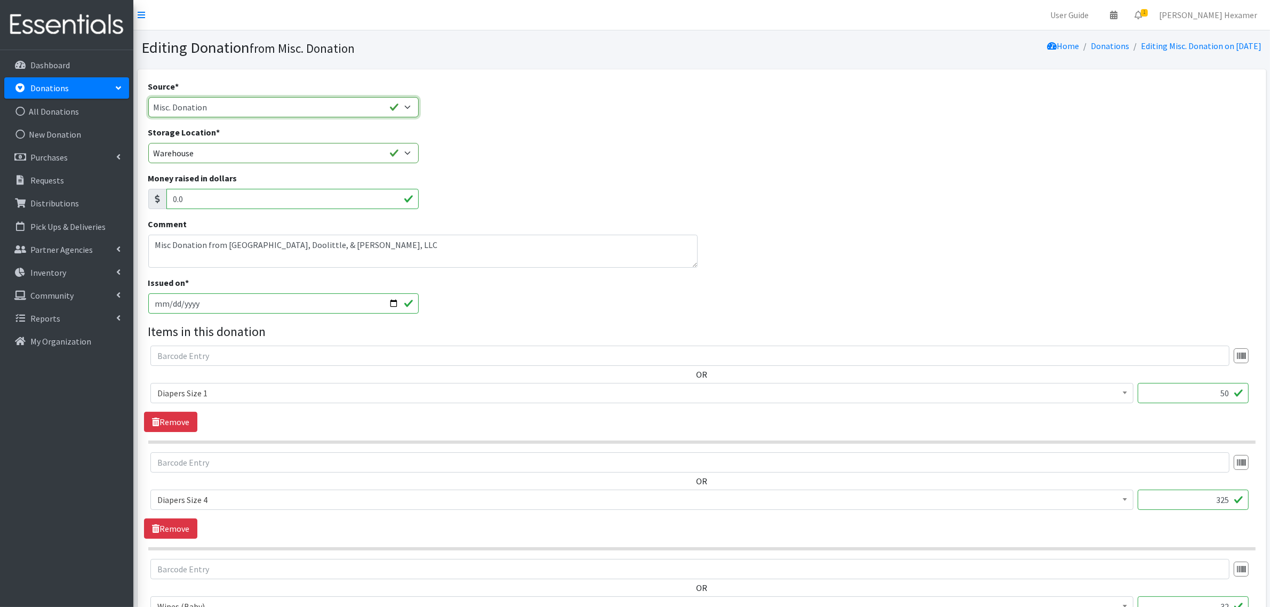
click at [252, 110] on select "Product Drive Manufacturer Donation Site Misc. Donation" at bounding box center [283, 107] width 271 height 20
select select "Product Drive"
click at [148, 97] on select "Product Drive Manufacturer Donation Site Misc. Donation" at bounding box center [283, 107] width 271 height 20
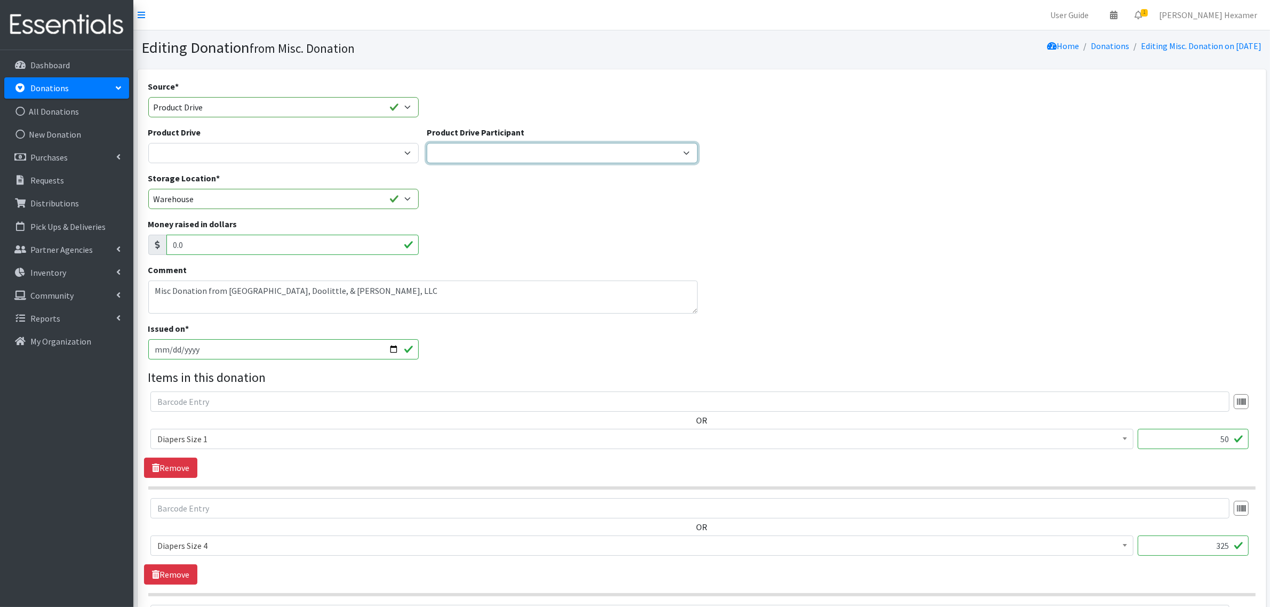
click at [446, 147] on select "Canton Health Department YMCA Wayne County - Orrville Branch St Stephen Martyr …" at bounding box center [562, 153] width 271 height 20
click at [323, 153] on select "2024 Partner Donations 2025 Partner Donations Asbury Church Aultman Diverse Wom…" at bounding box center [283, 153] width 271 height 20
select select "3483"
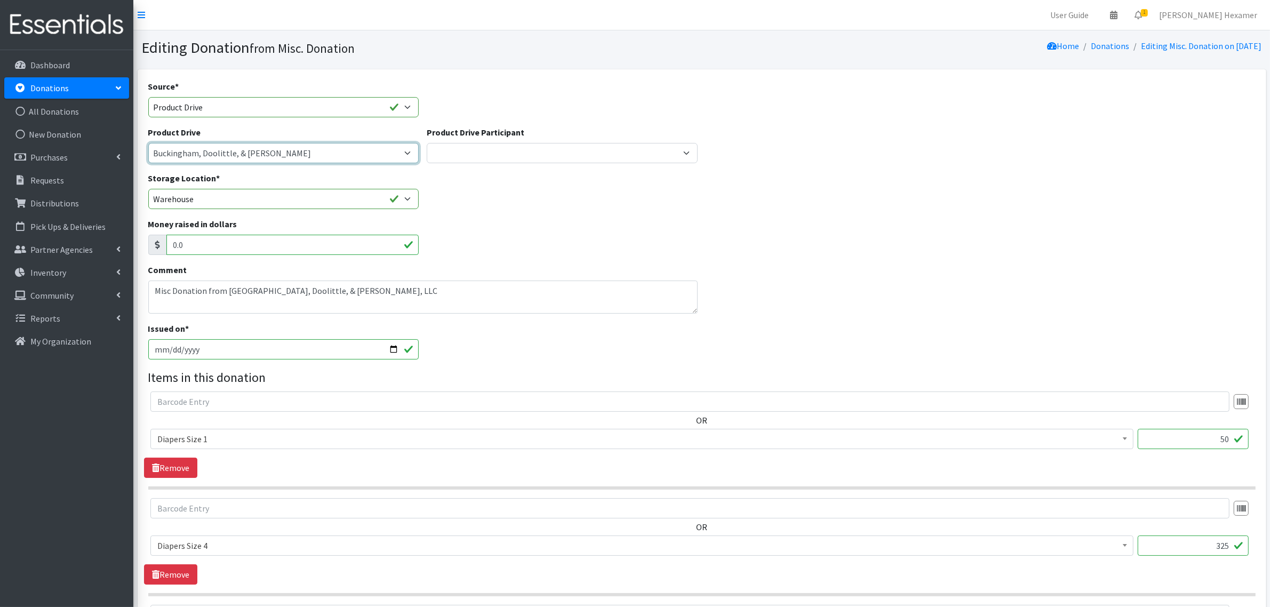
click at [148, 143] on select "2024 Partner Donations 2025 Partner Donations Asbury Church Aultman Diverse Wom…" at bounding box center [283, 153] width 271 height 20
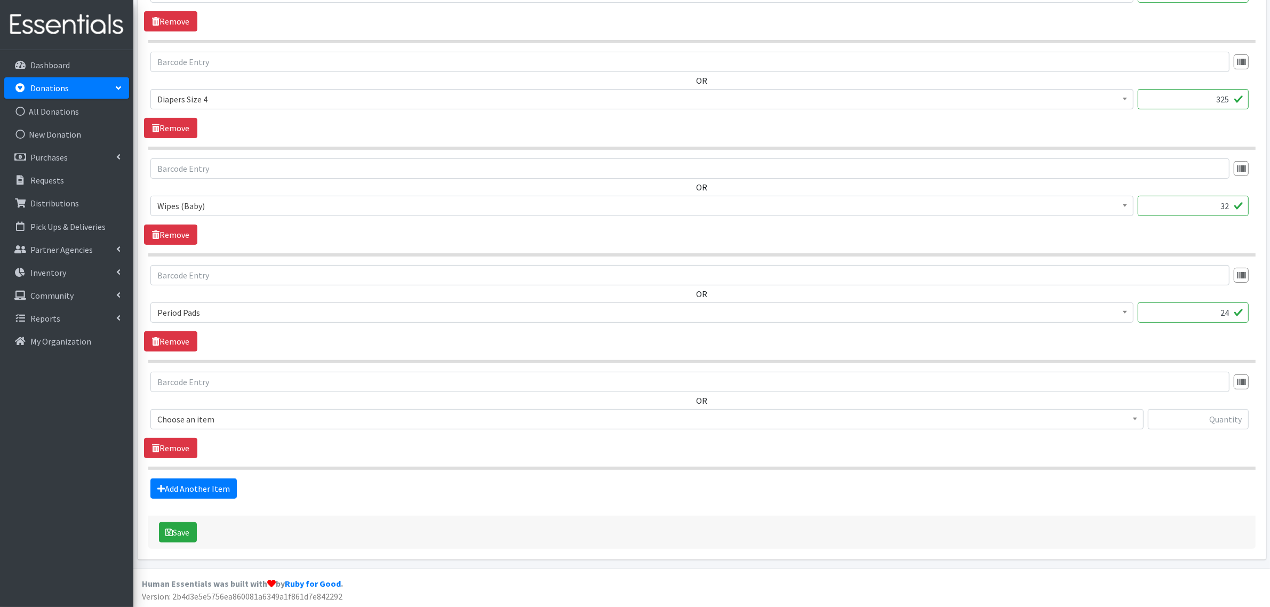
scroll to position [449, 0]
click at [182, 527] on button "Save" at bounding box center [178, 531] width 38 height 20
